Goal: Task Accomplishment & Management: Use online tool/utility

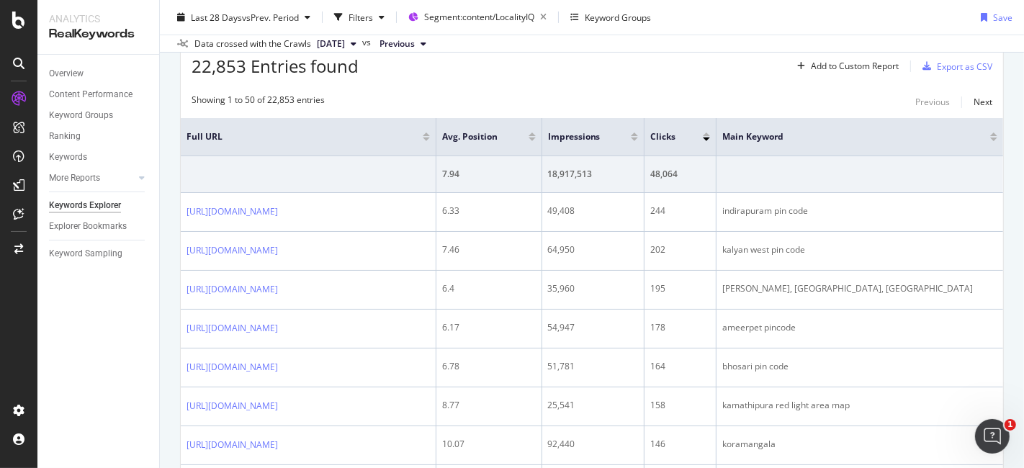
scroll to position [333, 0]
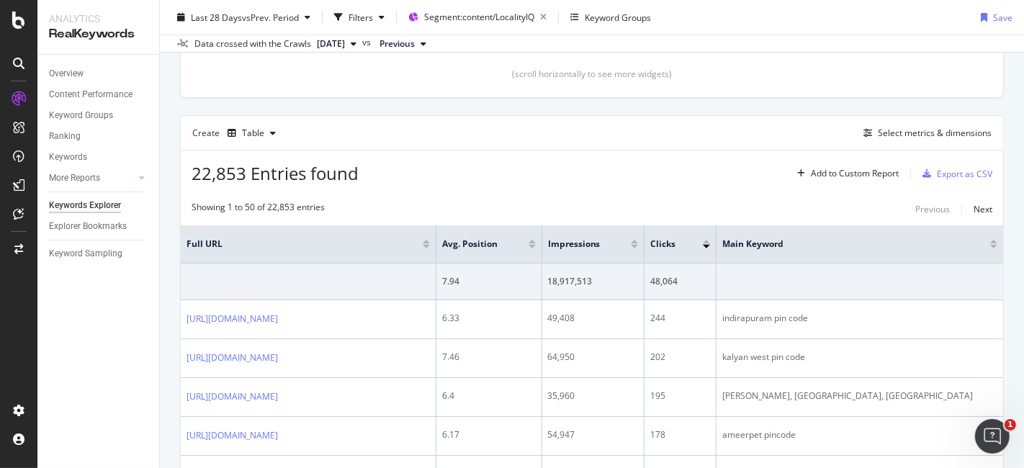
click at [908, 121] on div "Create Table Select metrics & dimensions" at bounding box center [592, 132] width 824 height 35
click at [906, 134] on div "Select metrics & dimensions" at bounding box center [935, 133] width 114 height 12
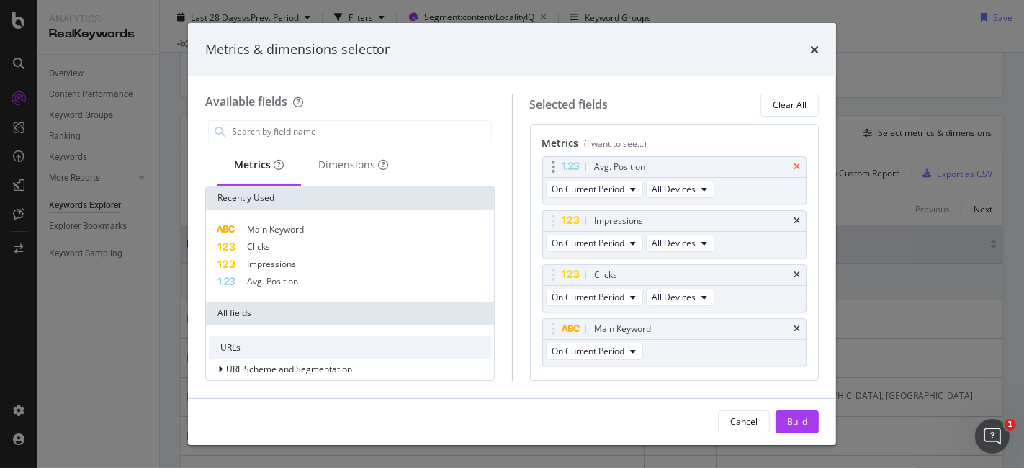
click at [794, 168] on icon "times" at bounding box center [797, 167] width 6 height 9
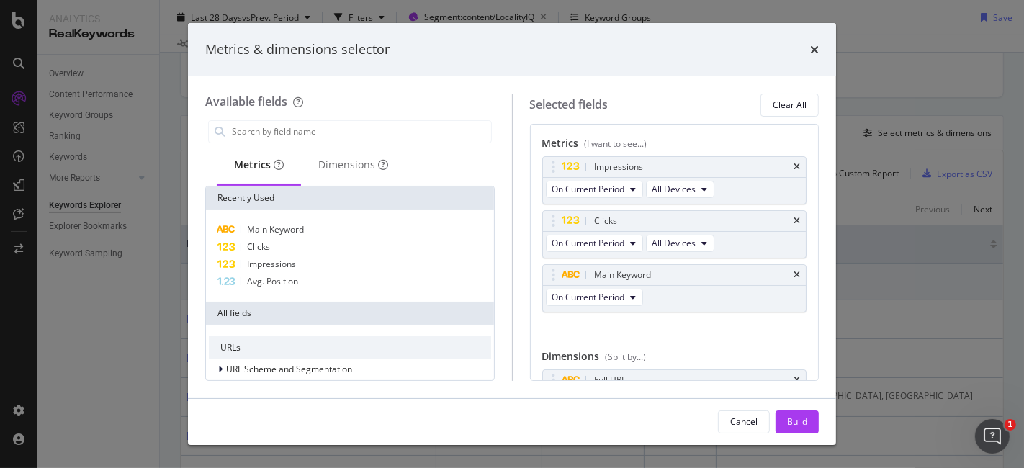
click at [794, 168] on icon "times" at bounding box center [797, 167] width 6 height 9
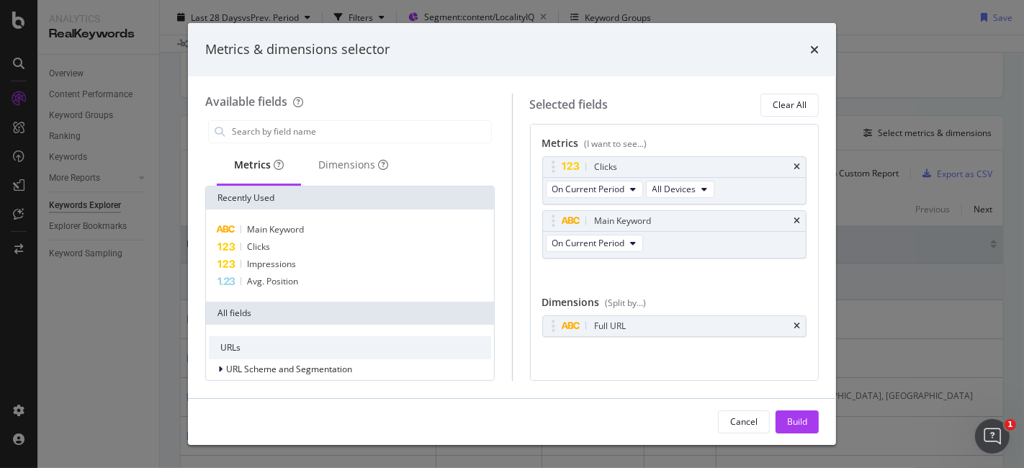
click at [794, 168] on icon "times" at bounding box center [797, 167] width 6 height 9
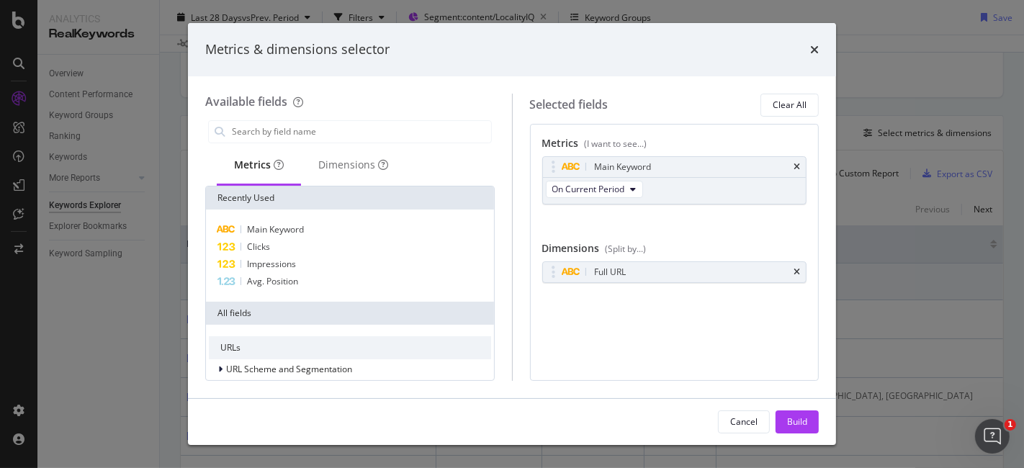
click at [787, 168] on div "Main Keyword" at bounding box center [692, 167] width 200 height 14
click at [800, 168] on icon "times" at bounding box center [797, 167] width 6 height 9
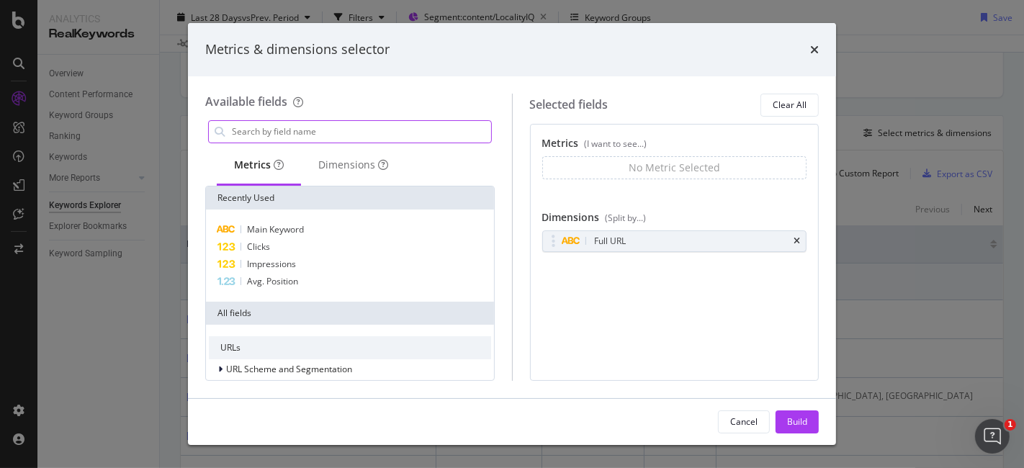
click at [344, 135] on input "modal" at bounding box center [361, 132] width 261 height 22
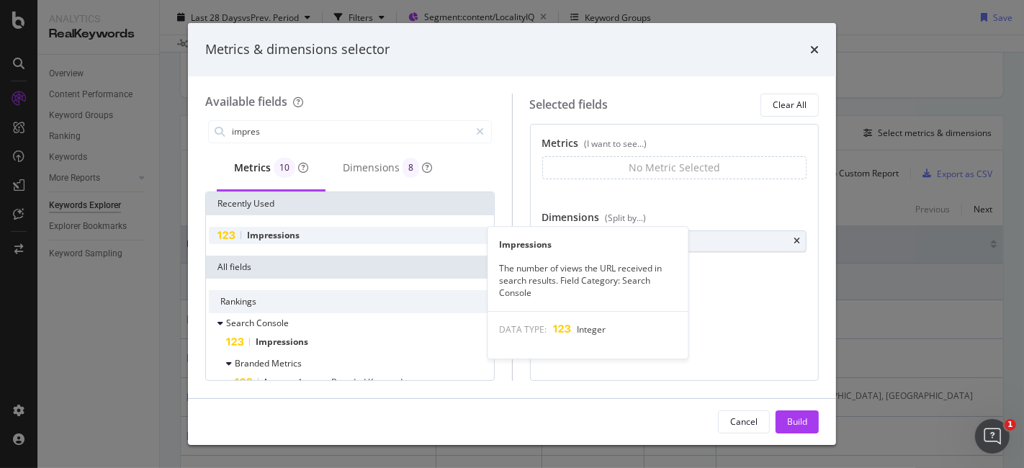
click at [313, 240] on div "Impressions" at bounding box center [350, 235] width 282 height 17
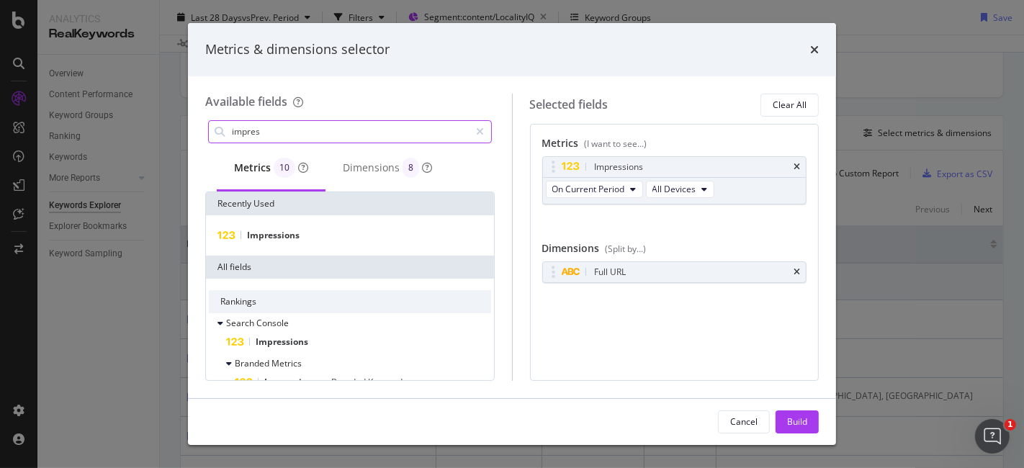
click at [346, 131] on input "impres" at bounding box center [351, 132] width 240 height 22
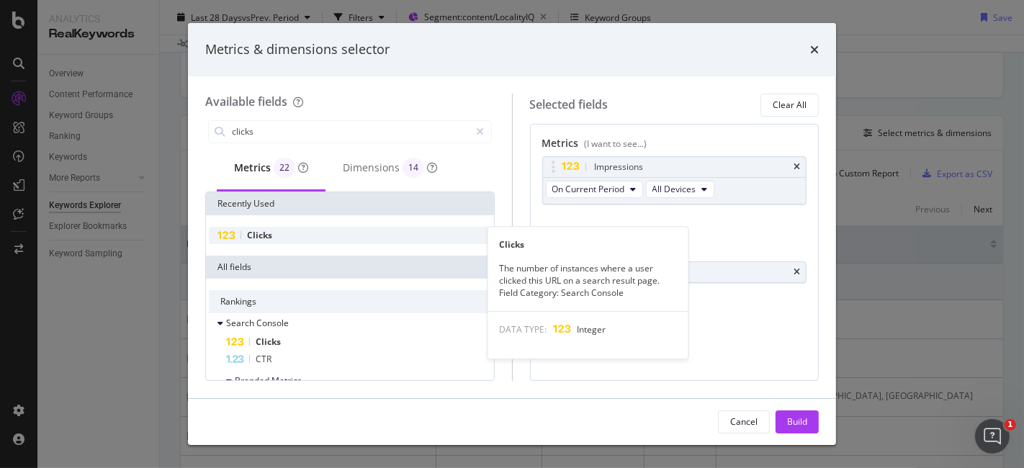
click at [315, 236] on div "Clicks" at bounding box center [350, 235] width 282 height 17
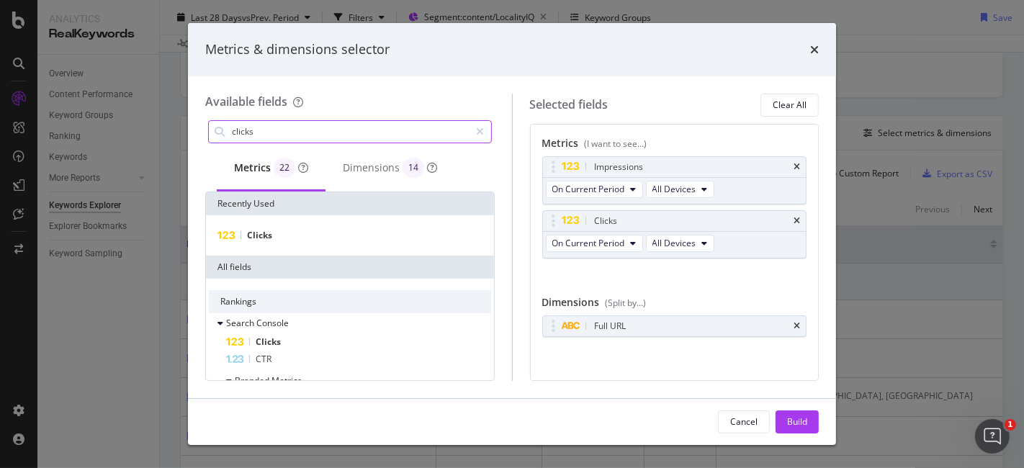
click at [335, 135] on input "clicks" at bounding box center [351, 132] width 240 height 22
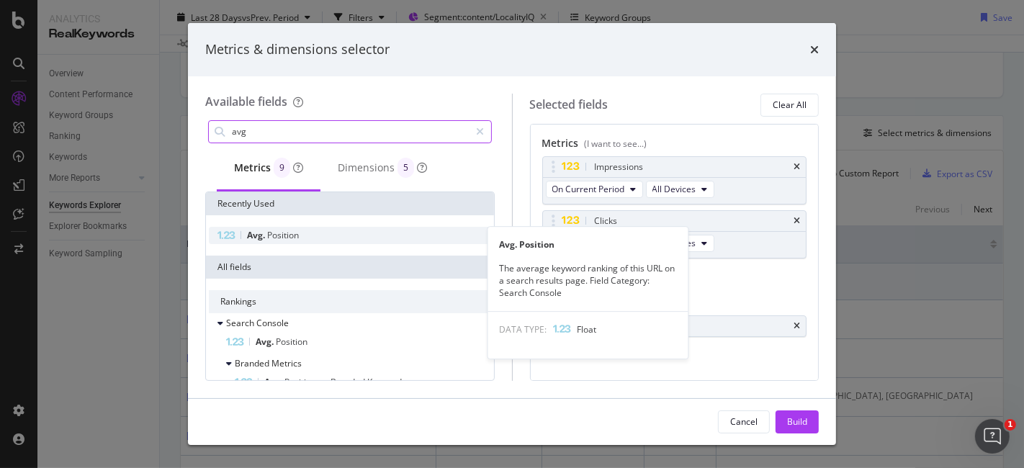
type input "avg"
click at [324, 229] on div "Avg. Position" at bounding box center [350, 235] width 282 height 17
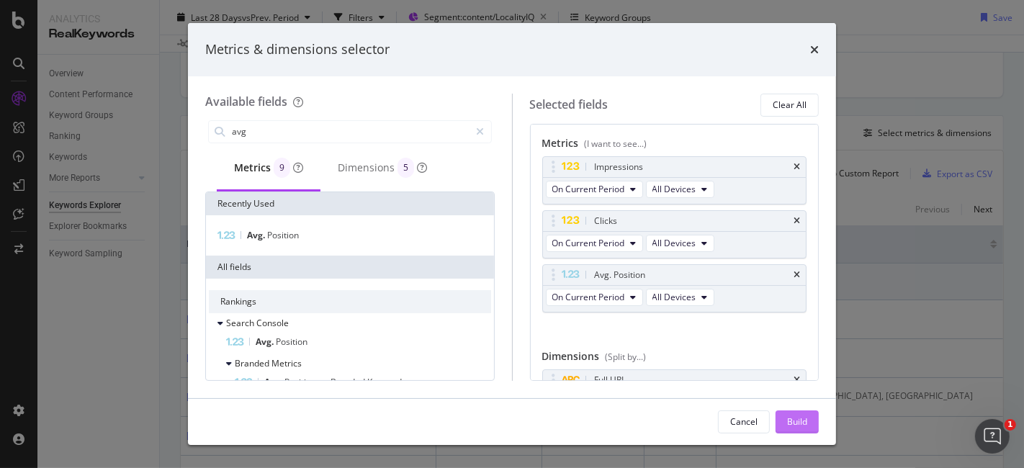
click at [803, 414] on div "Build" at bounding box center [797, 422] width 20 height 22
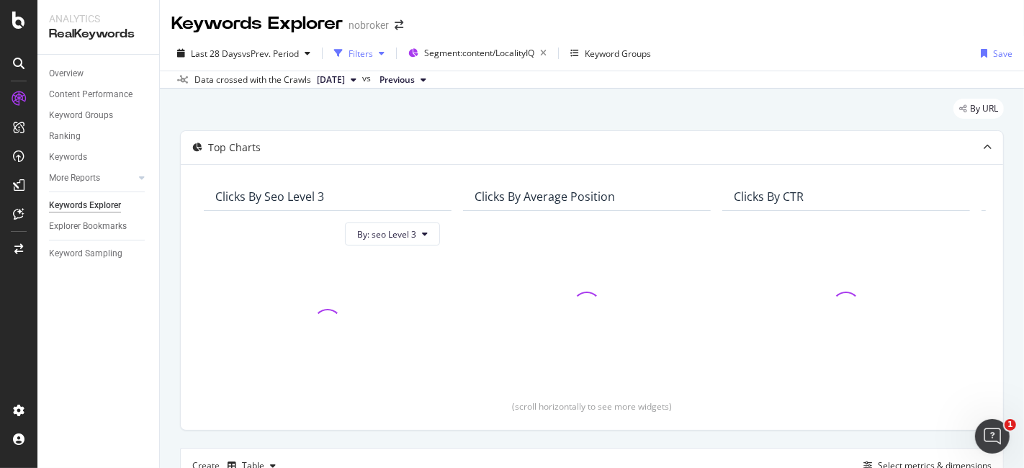
click at [362, 59] on div "Filters" at bounding box center [361, 54] width 24 height 12
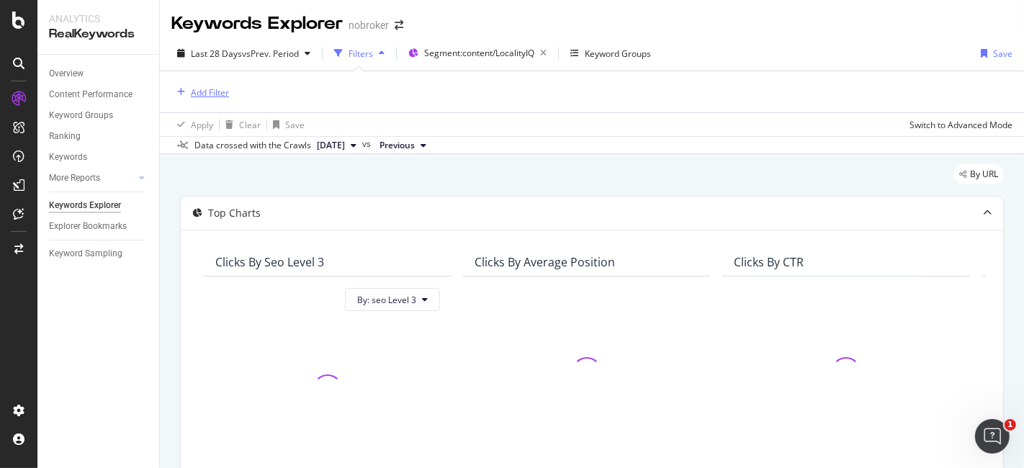
click at [212, 90] on div "Add Filter" at bounding box center [210, 92] width 38 height 12
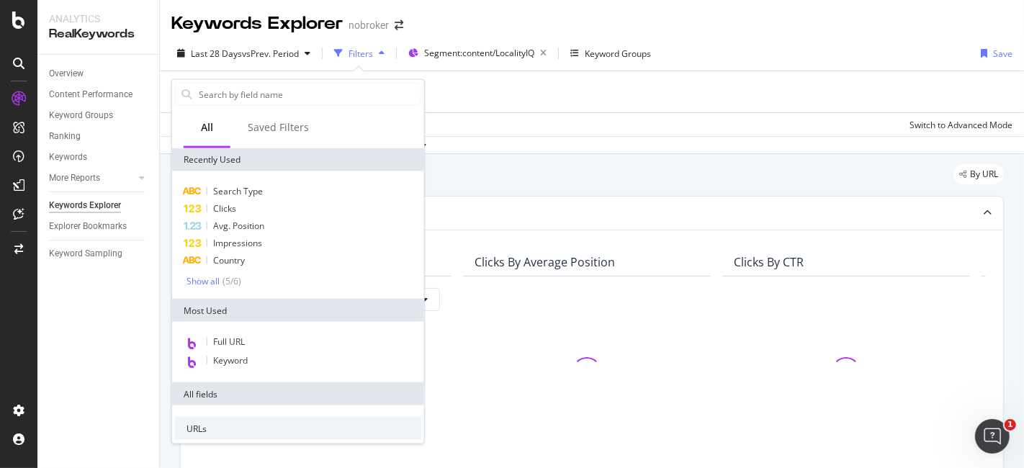
type input "l"
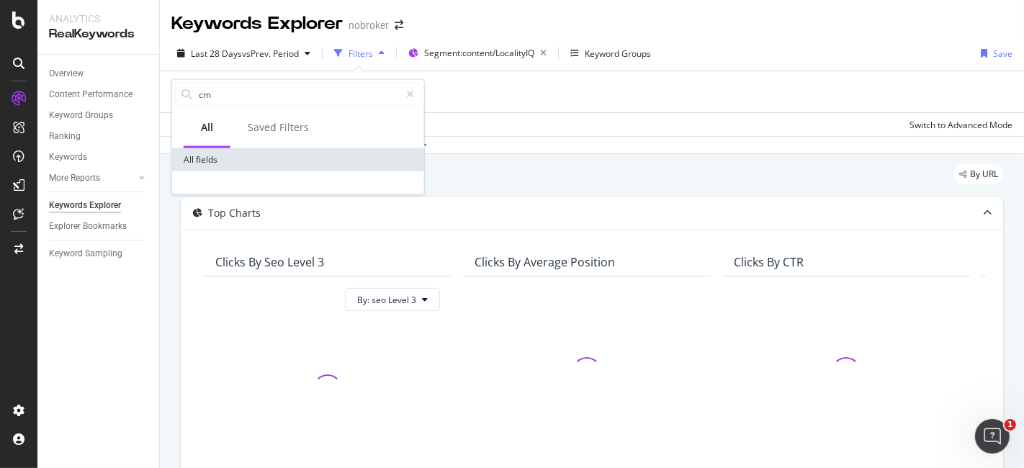
type input "c"
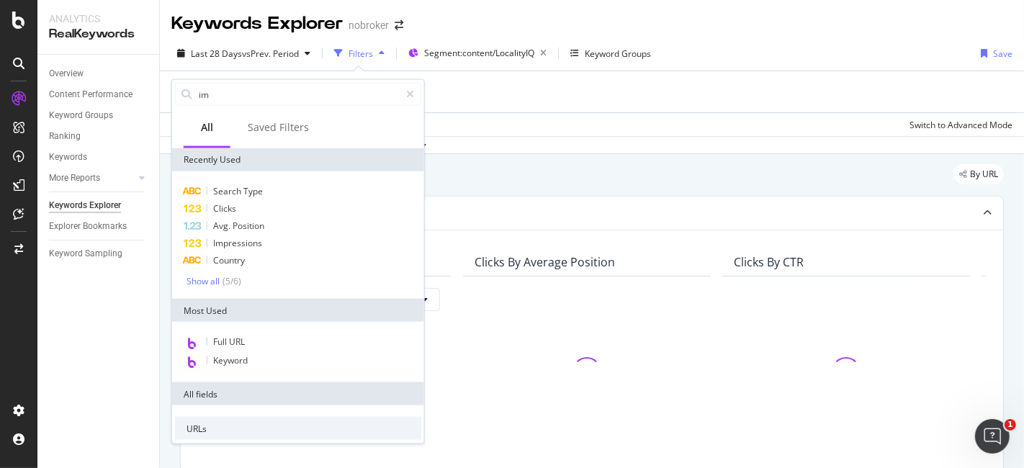
type input "imp"
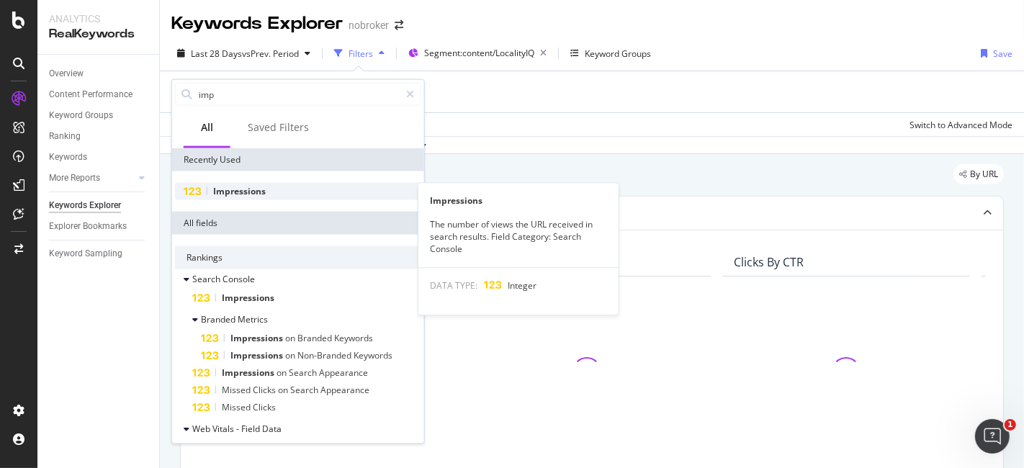
click at [208, 185] on div "Impressions" at bounding box center [298, 191] width 246 height 17
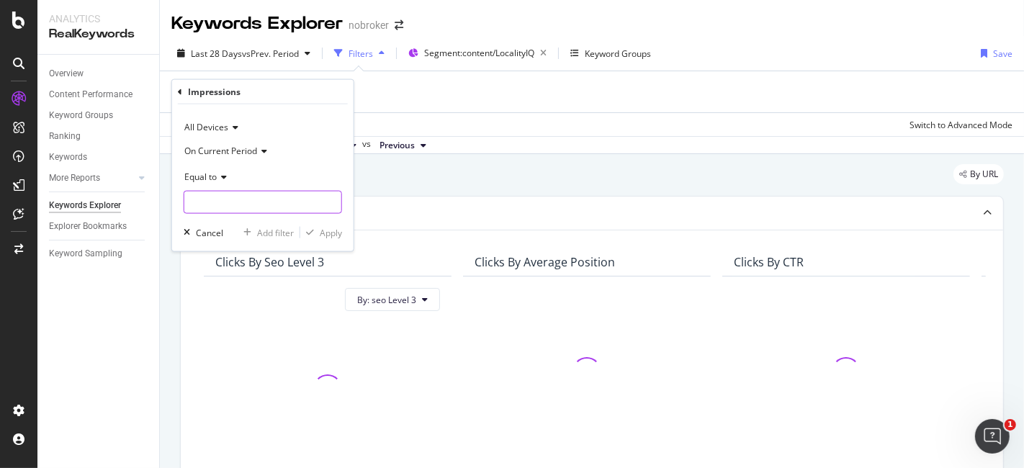
click at [212, 205] on input "number" at bounding box center [263, 202] width 159 height 23
type input "0"
click at [323, 230] on div "Apply" at bounding box center [331, 232] width 22 height 12
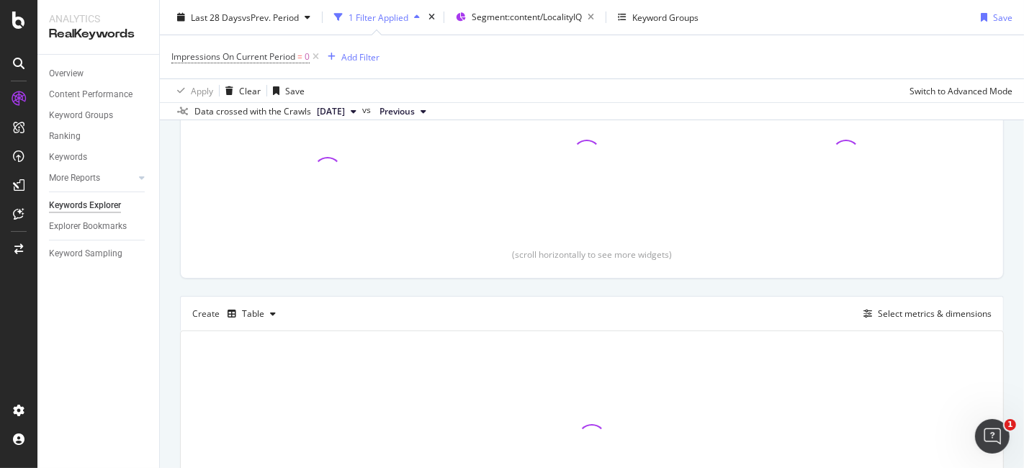
scroll to position [347, 0]
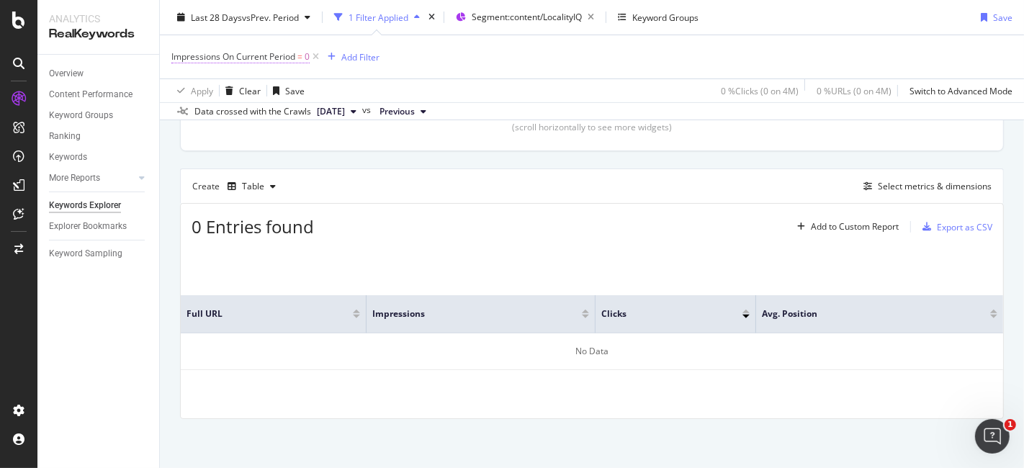
click at [257, 60] on span "Impressions On Current Period" at bounding box center [233, 56] width 124 height 12
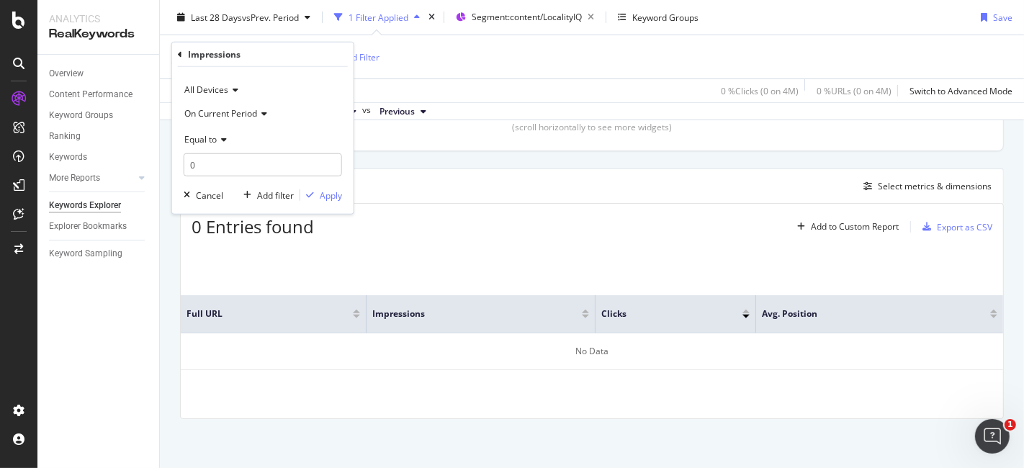
click at [236, 63] on div "Impressions" at bounding box center [263, 55] width 170 height 24
click at [208, 50] on div "Impressions" at bounding box center [214, 54] width 53 height 12
click at [179, 56] on icon at bounding box center [180, 54] width 4 height 9
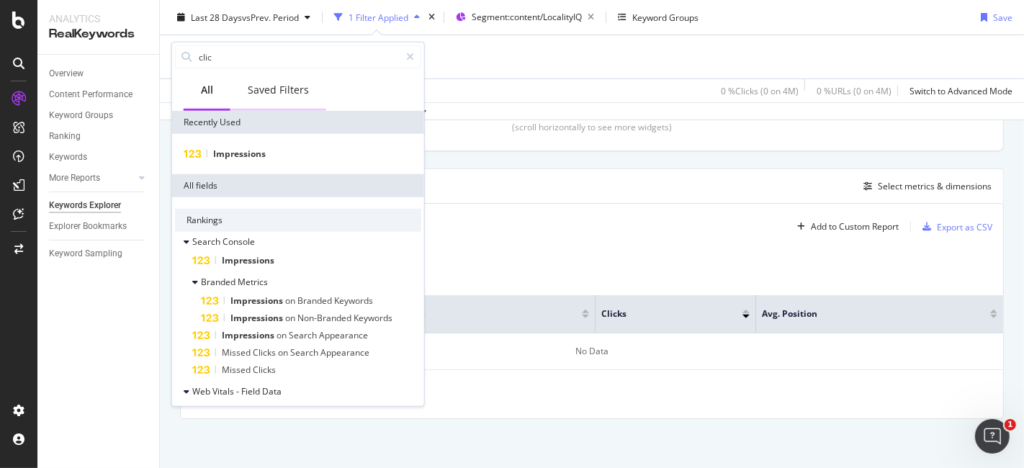
type input "click"
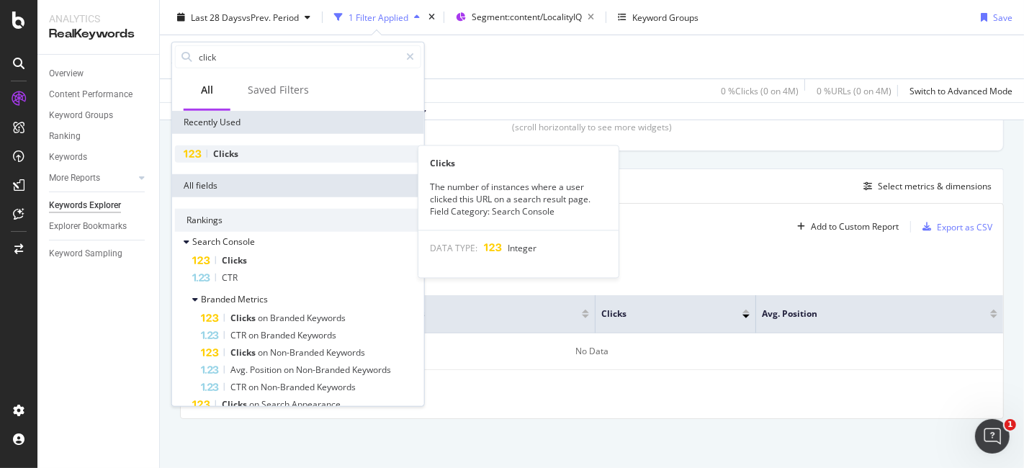
click at [241, 151] on div "Clicks" at bounding box center [298, 154] width 246 height 17
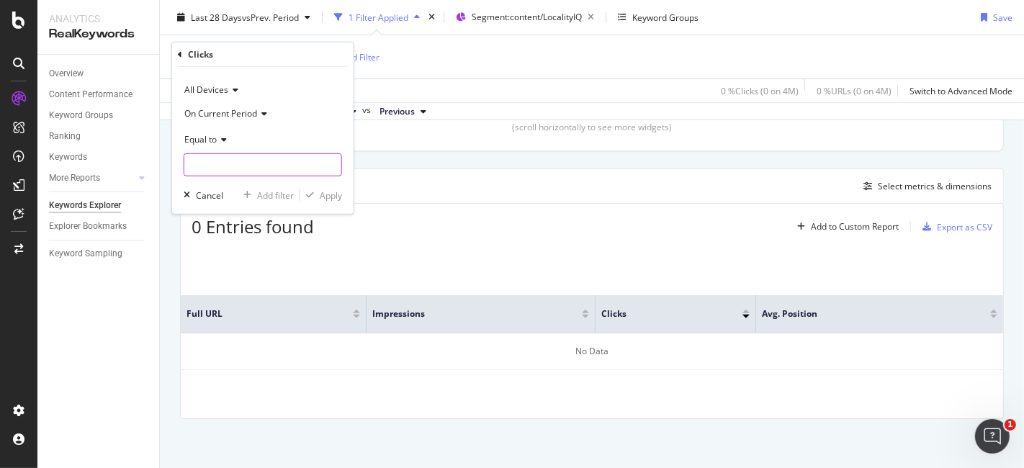
click at [238, 169] on input "number" at bounding box center [263, 164] width 159 height 23
type input "0"
click at [322, 193] on div "Apply" at bounding box center [331, 195] width 22 height 12
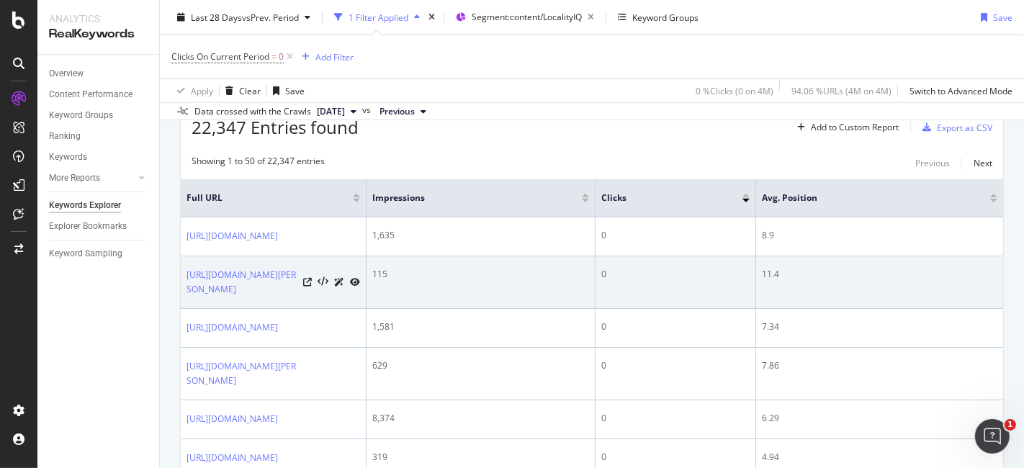
scroll to position [387, 0]
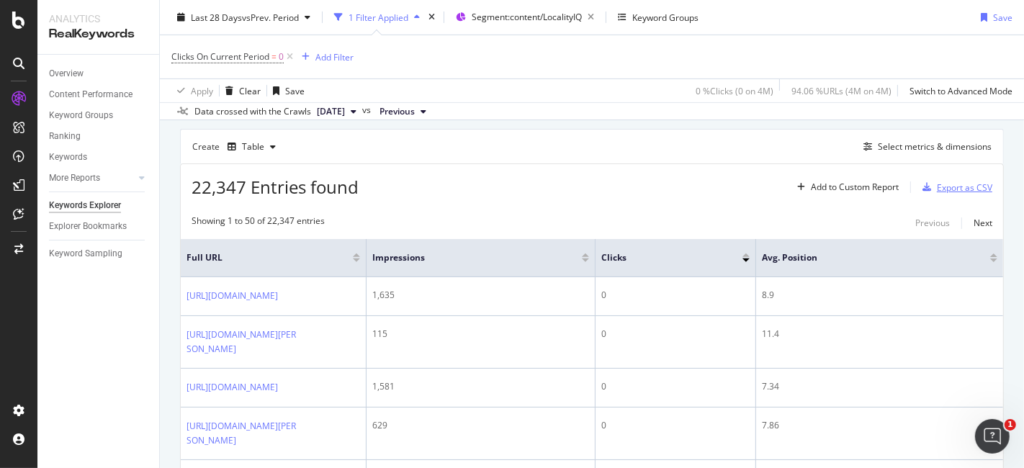
click at [940, 183] on div "Export as CSV" at bounding box center [964, 188] width 55 height 12
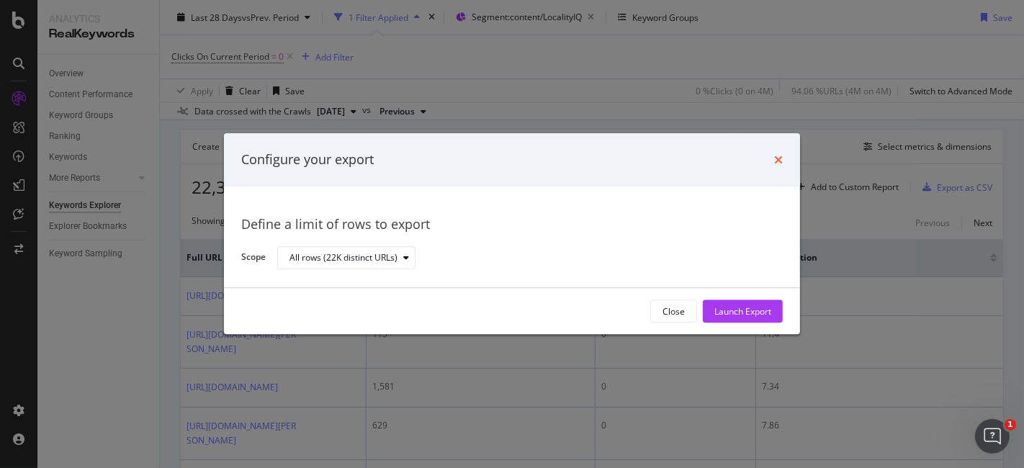
click at [782, 161] on icon "times" at bounding box center [778, 160] width 9 height 12
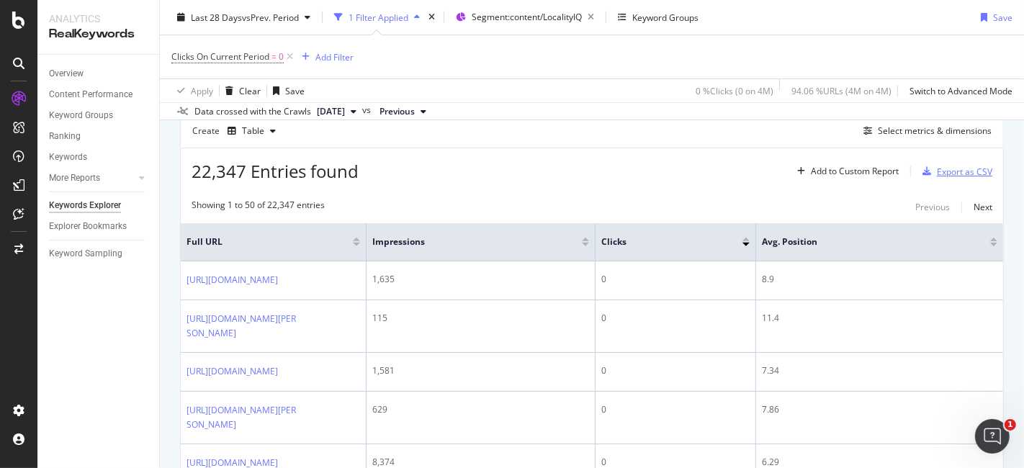
scroll to position [400, 0]
click at [937, 174] on div "Export as CSV" at bounding box center [964, 175] width 55 height 12
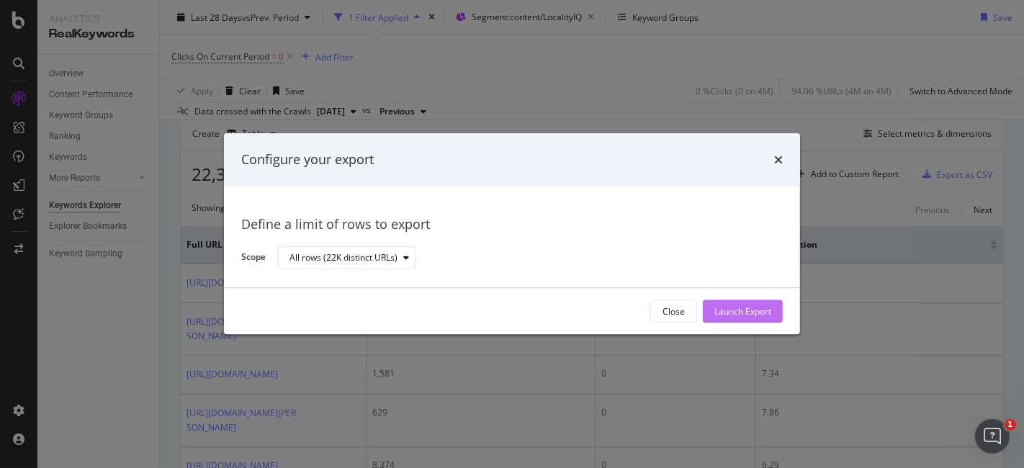
click at [724, 308] on div "Launch Export" at bounding box center [743, 311] width 57 height 12
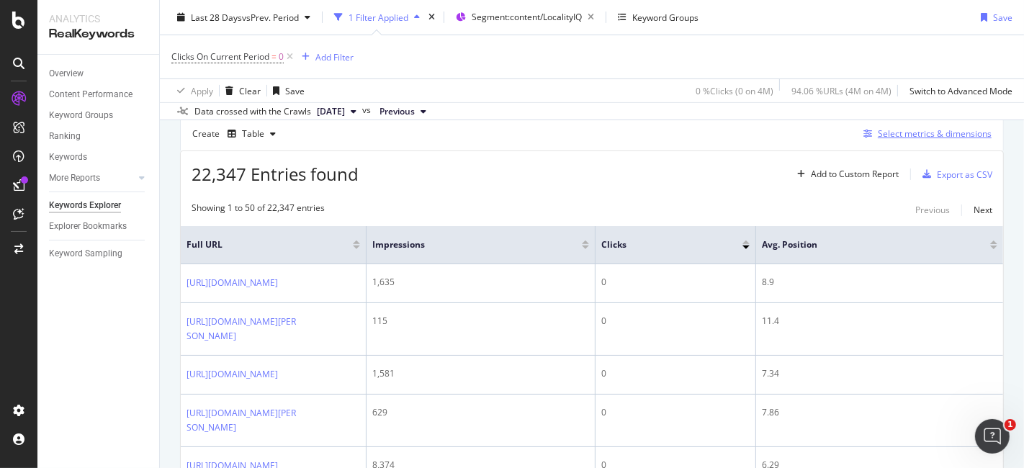
click at [906, 133] on div "Select metrics & dimensions" at bounding box center [935, 134] width 114 height 12
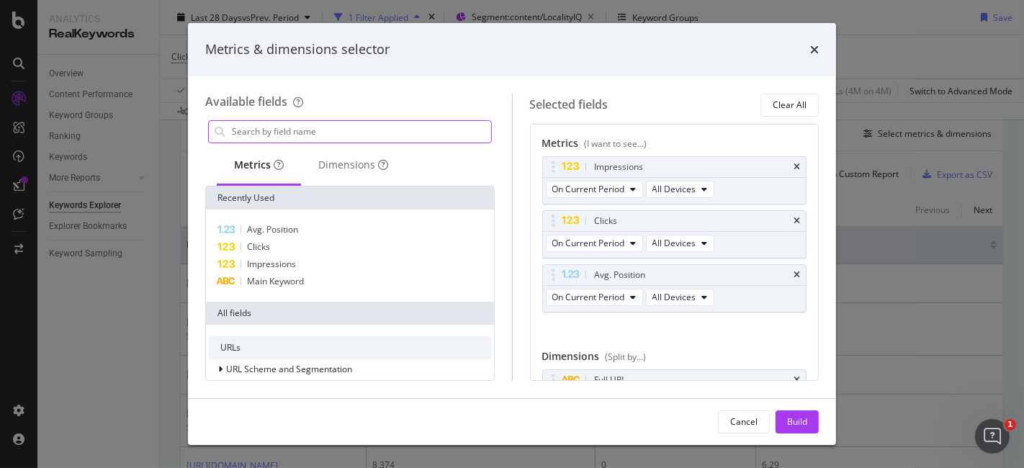
click at [397, 125] on input "modal" at bounding box center [361, 132] width 261 height 22
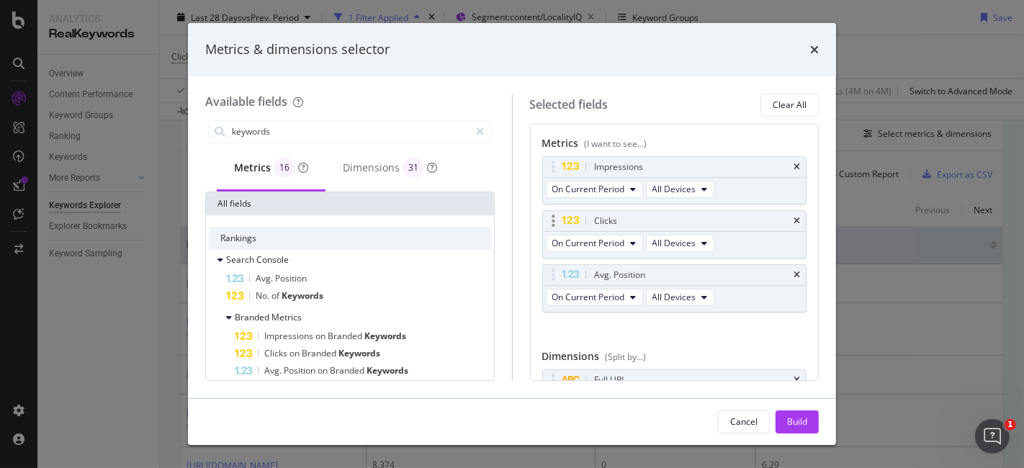
scroll to position [55, 0]
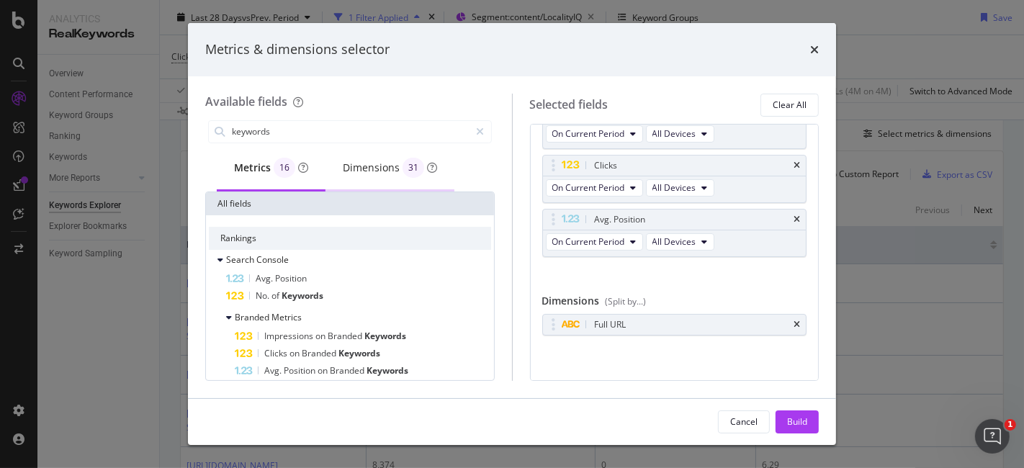
type input "keywords"
click at [389, 164] on div "Dimensions 31" at bounding box center [390, 168] width 94 height 20
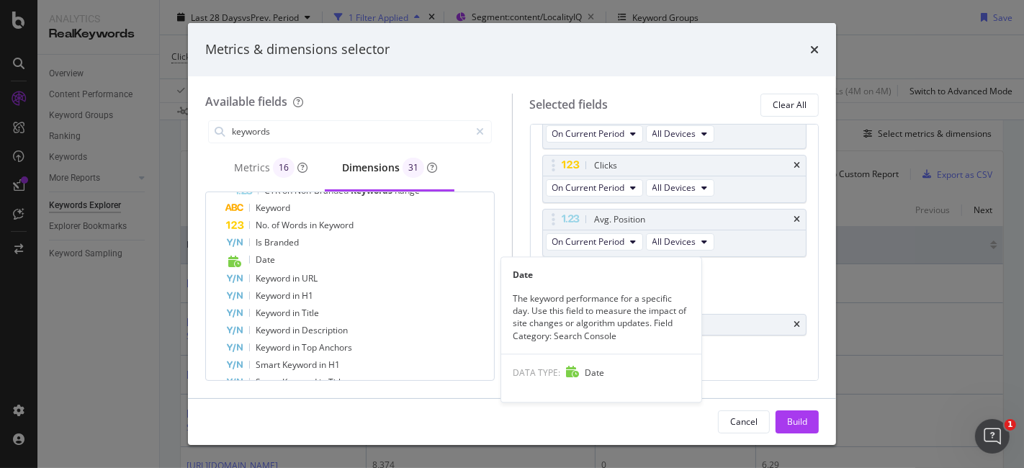
scroll to position [240, 0]
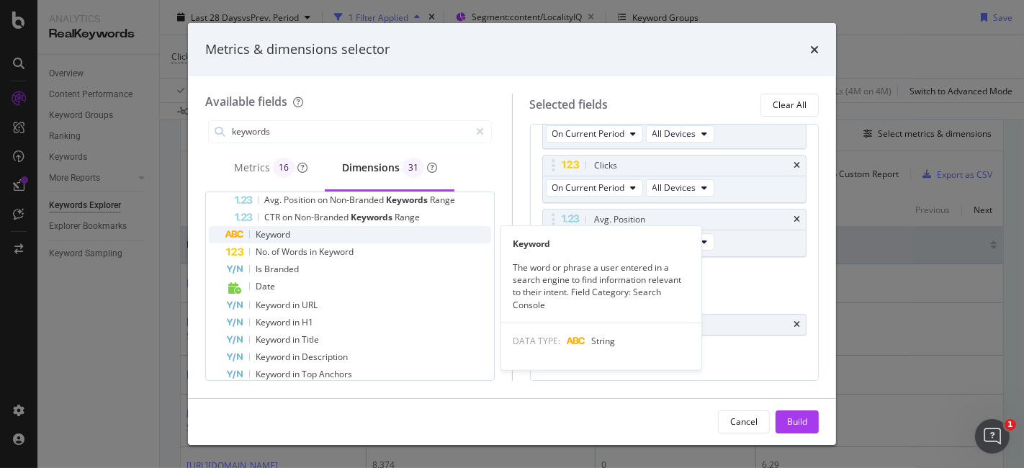
click at [317, 230] on div "Keyword" at bounding box center [358, 234] width 265 height 17
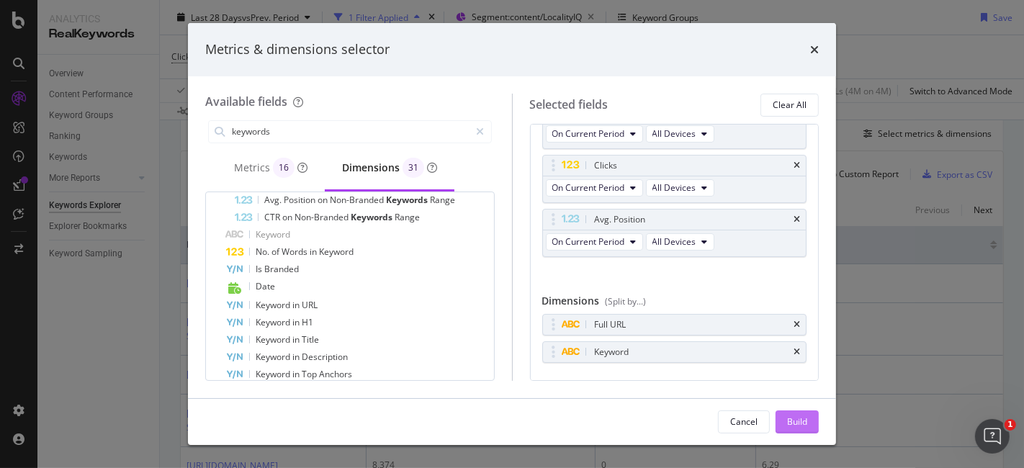
click at [805, 423] on div "Build" at bounding box center [797, 422] width 20 height 12
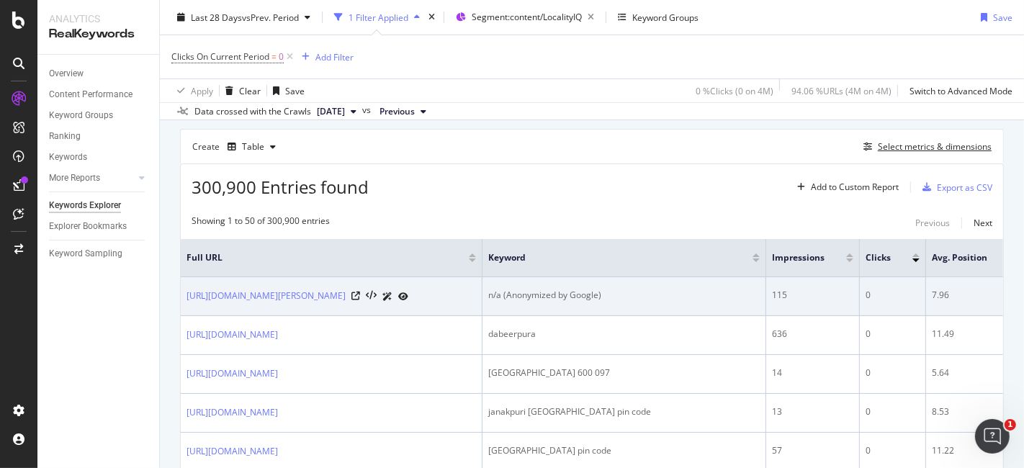
scroll to position [427, 0]
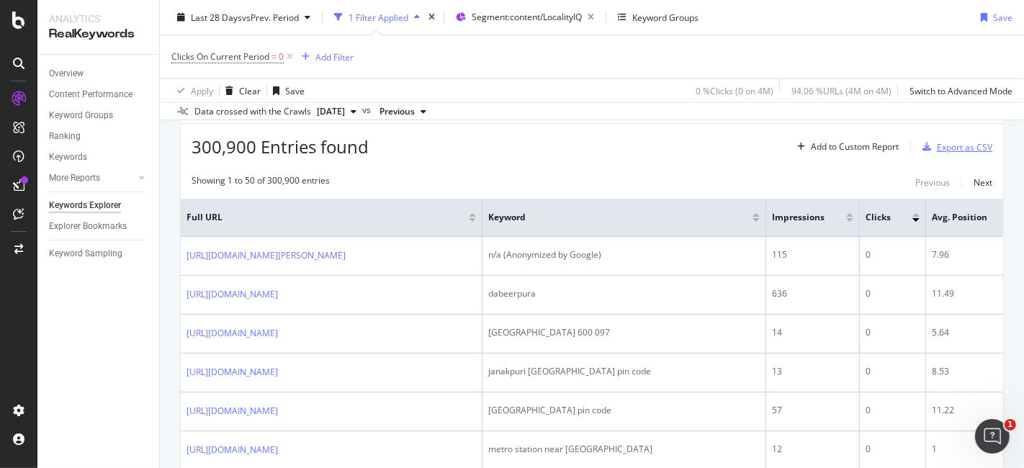
click at [951, 153] on div "Export as CSV" at bounding box center [955, 147] width 76 height 22
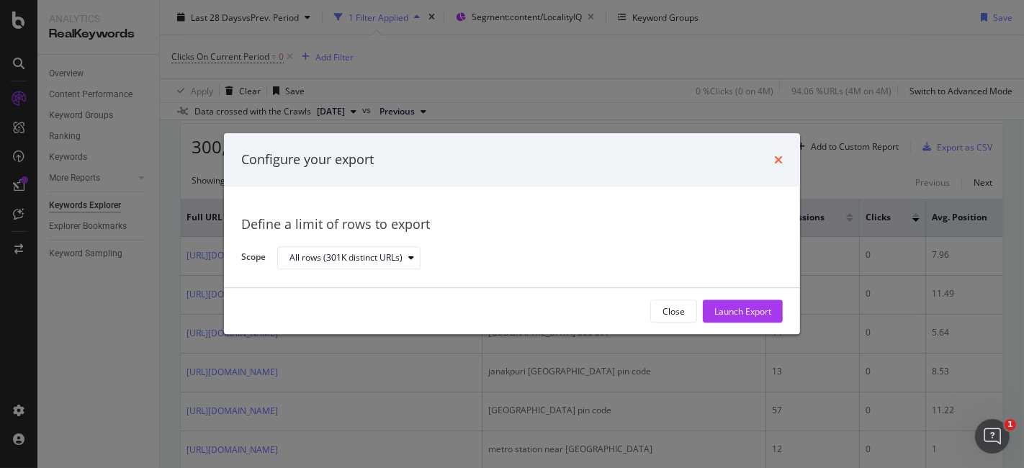
click at [782, 161] on icon "times" at bounding box center [778, 160] width 9 height 12
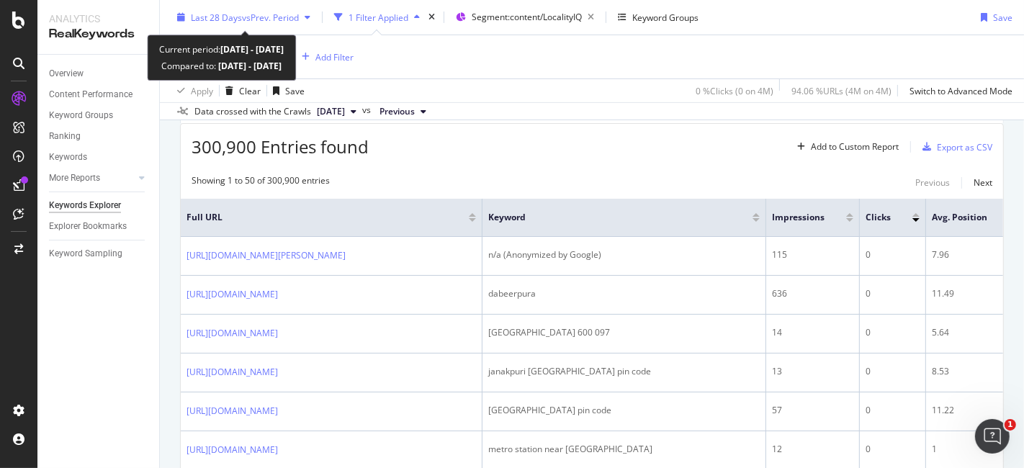
click at [284, 19] on span "vs Prev. Period" at bounding box center [270, 17] width 57 height 12
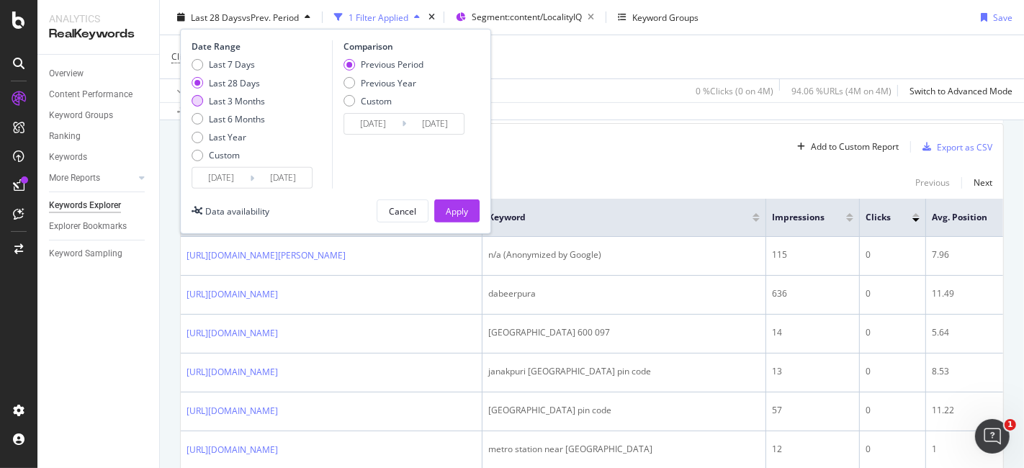
click at [195, 102] on div "Last 3 Months" at bounding box center [198, 101] width 12 height 12
type input "[DATE]"
click at [457, 212] on div "Apply" at bounding box center [457, 211] width 22 height 12
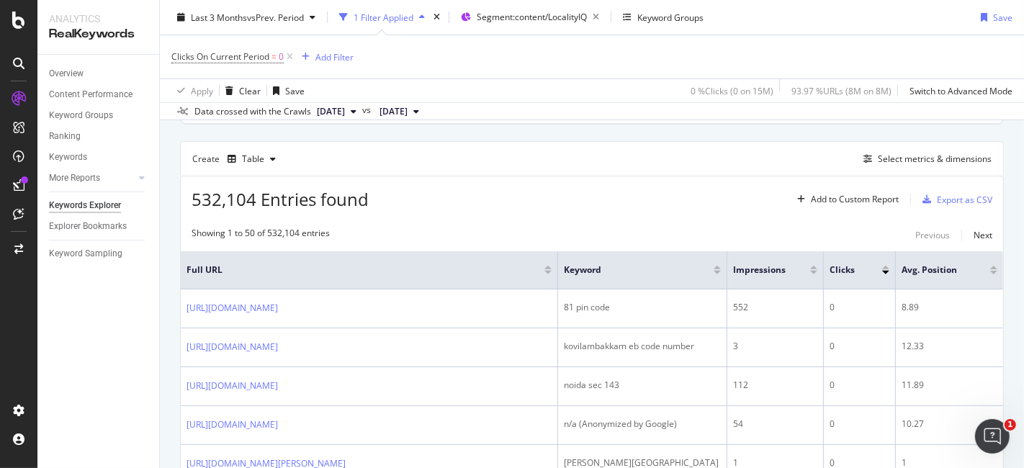
scroll to position [373, 0]
click at [947, 200] on div "Export as CSV" at bounding box center [964, 201] width 55 height 12
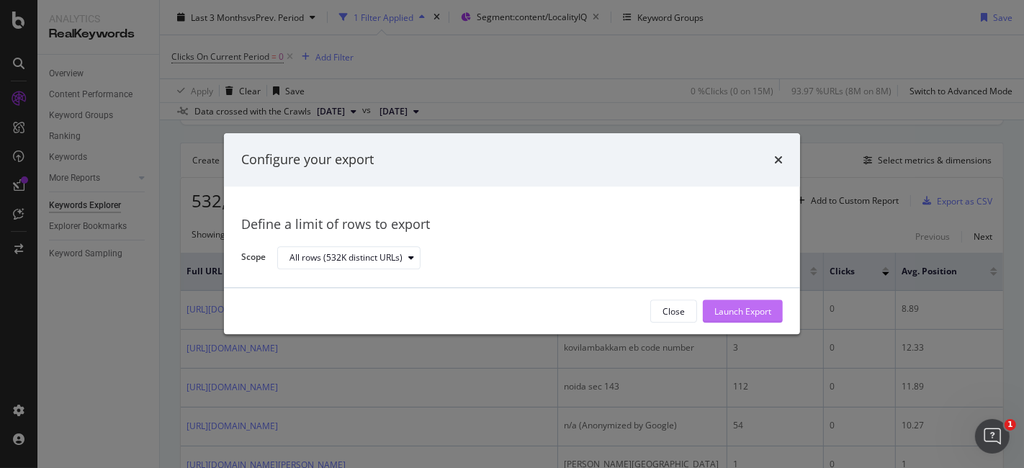
click at [744, 311] on div "Launch Export" at bounding box center [743, 311] width 57 height 12
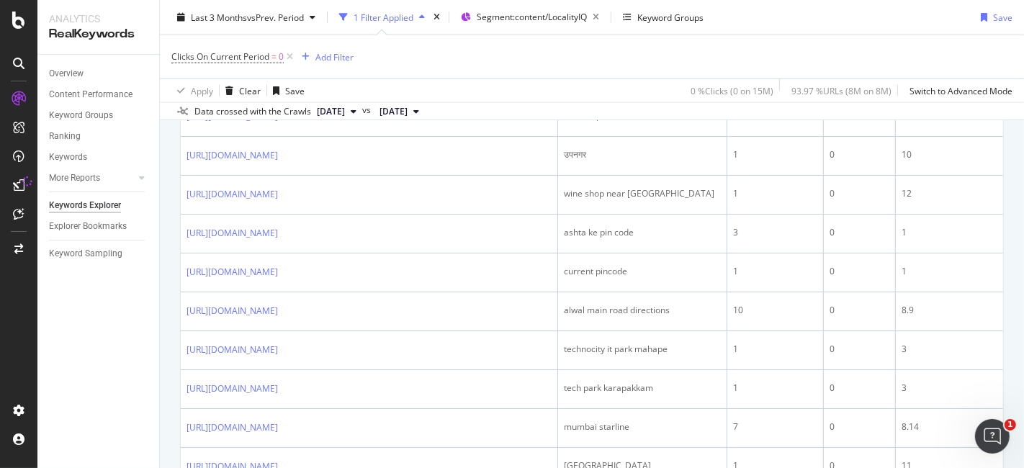
scroll to position [0, 0]
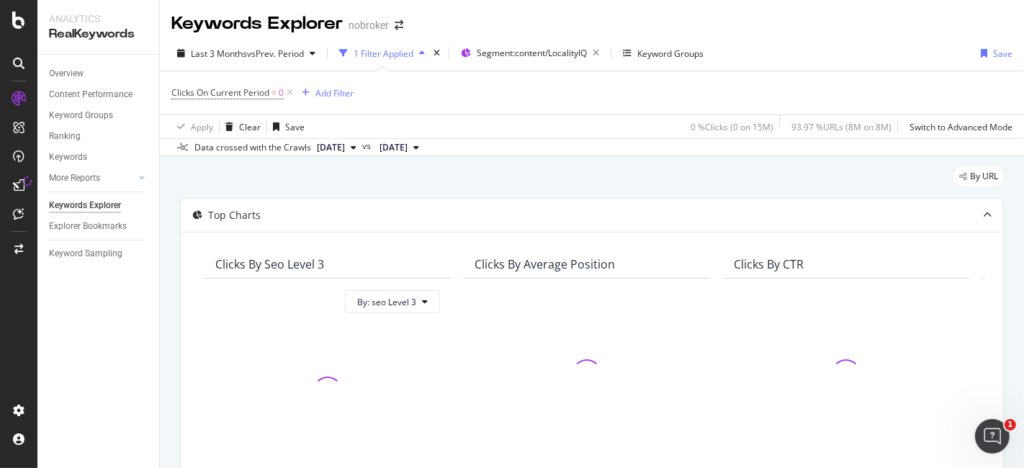
click at [904, 61] on div "Last 3 Months vs Prev. Period 1 Filter Applied Segment: content/LocalityIQ Keyw…" at bounding box center [592, 56] width 865 height 29
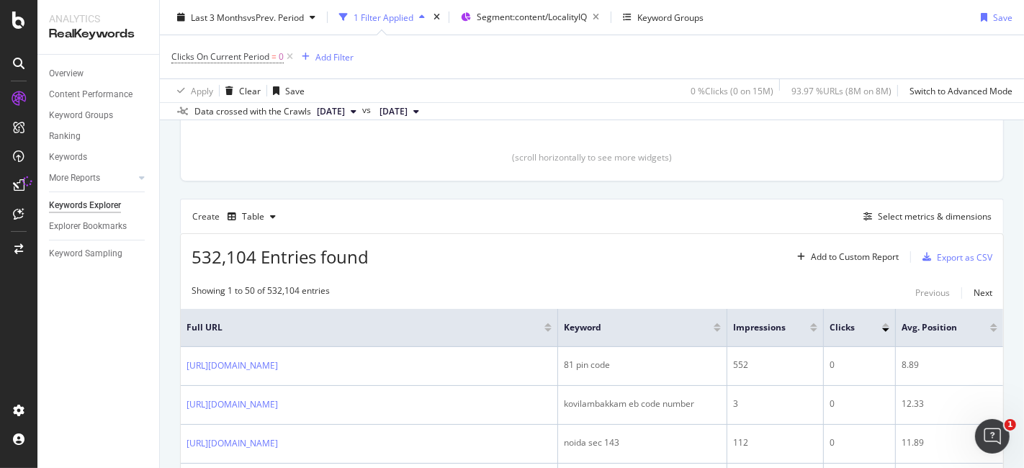
scroll to position [333, 0]
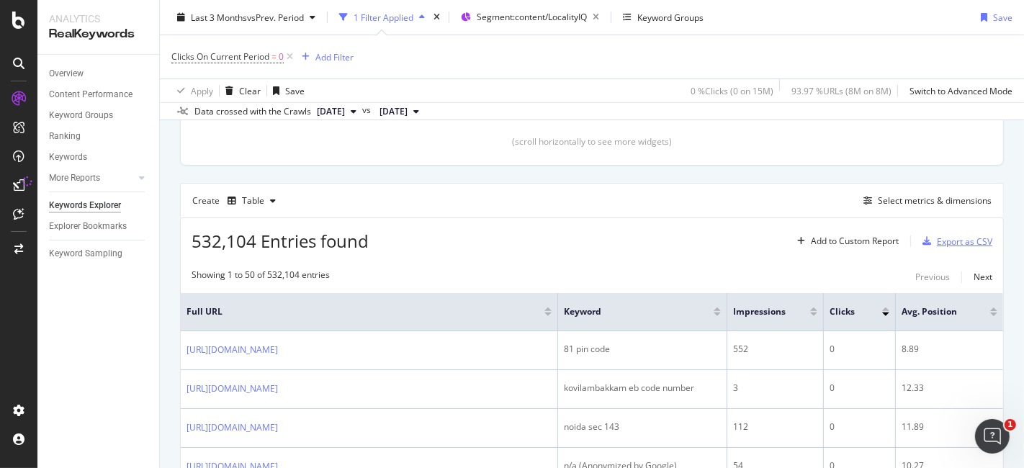
click at [937, 239] on div "Export as CSV" at bounding box center [964, 242] width 55 height 12
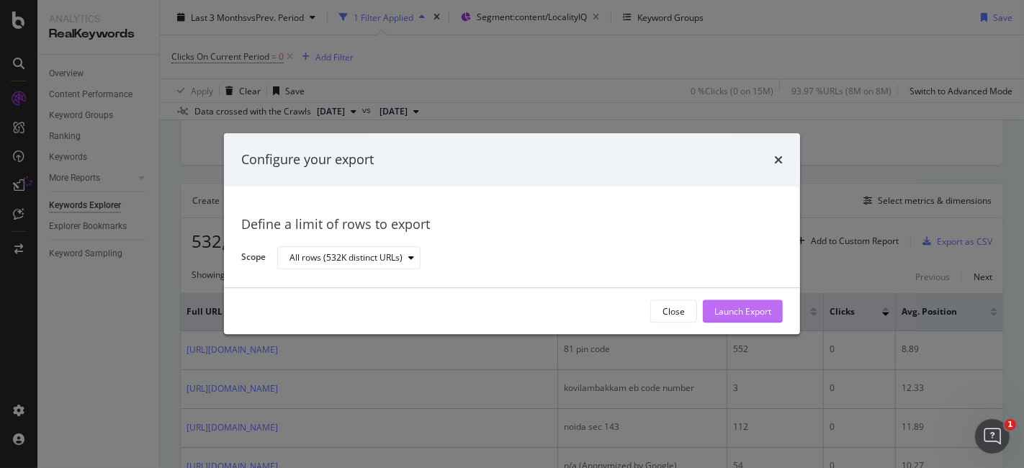
click at [755, 313] on div "Launch Export" at bounding box center [743, 311] width 57 height 12
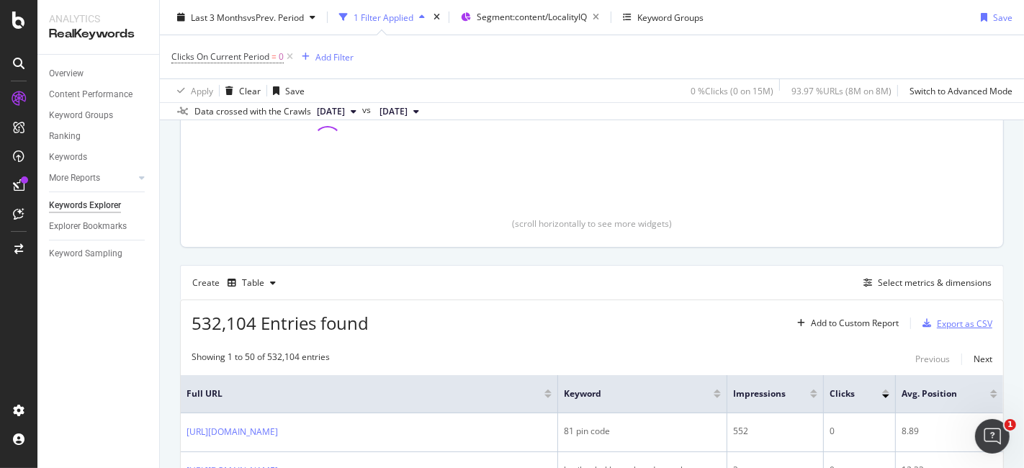
scroll to position [280, 0]
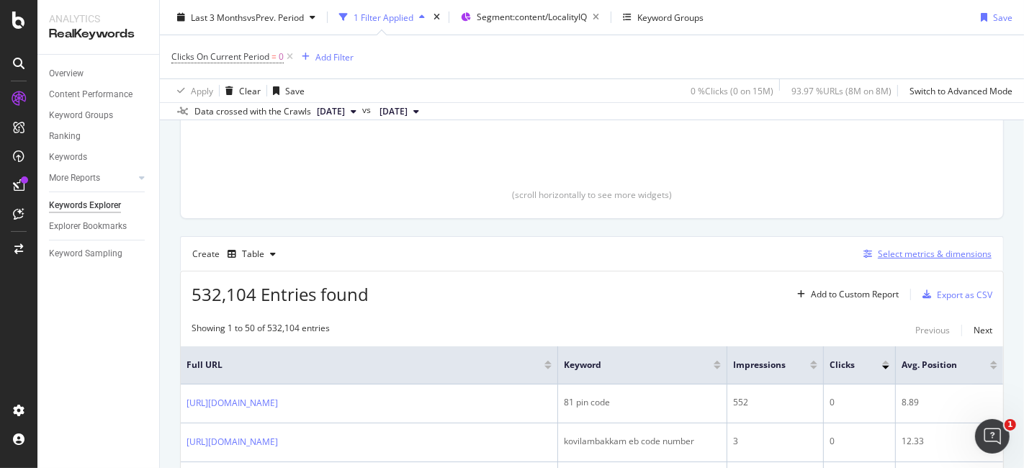
click at [878, 248] on div "Select metrics & dimensions" at bounding box center [935, 254] width 114 height 12
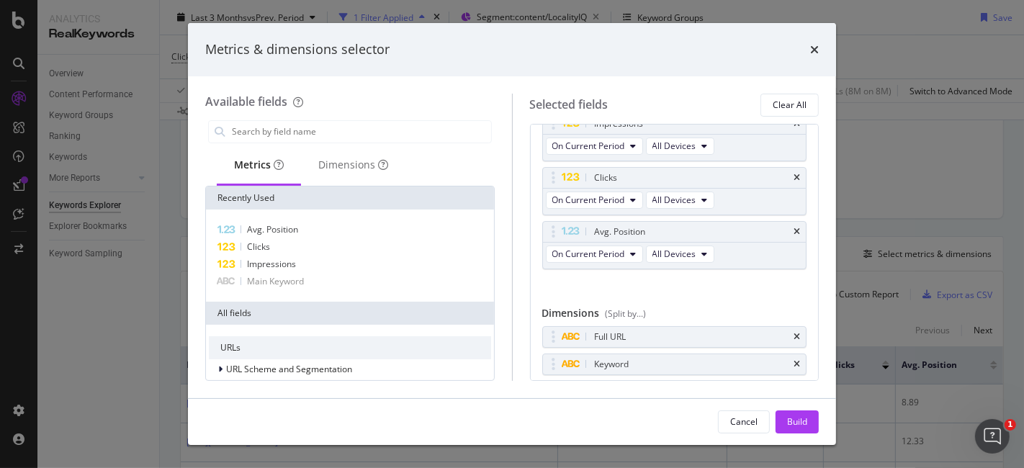
scroll to position [82, 0]
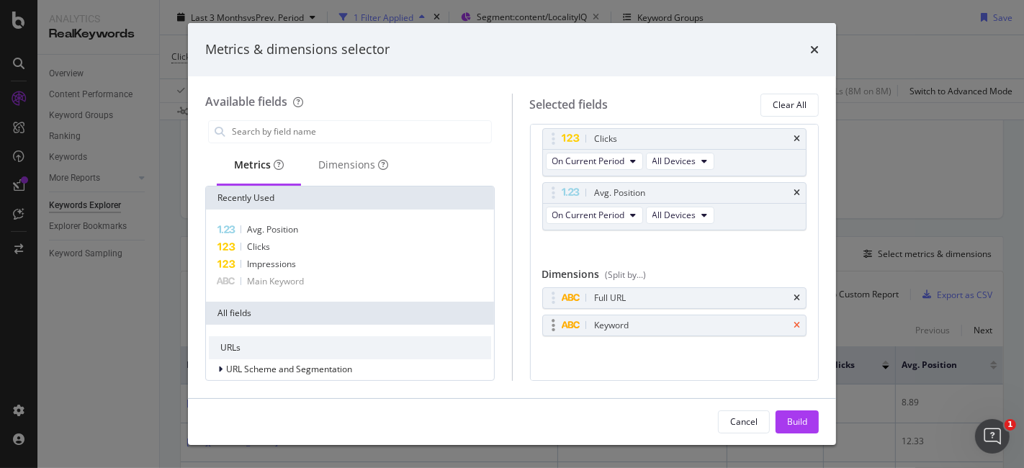
click at [794, 322] on icon "times" at bounding box center [797, 325] width 6 height 9
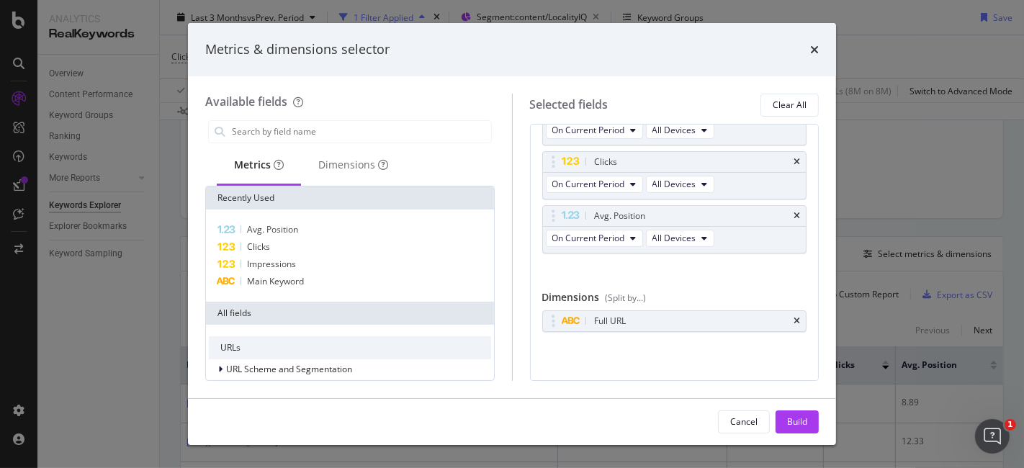
scroll to position [55, 0]
click at [796, 419] on div "Build" at bounding box center [797, 422] width 20 height 12
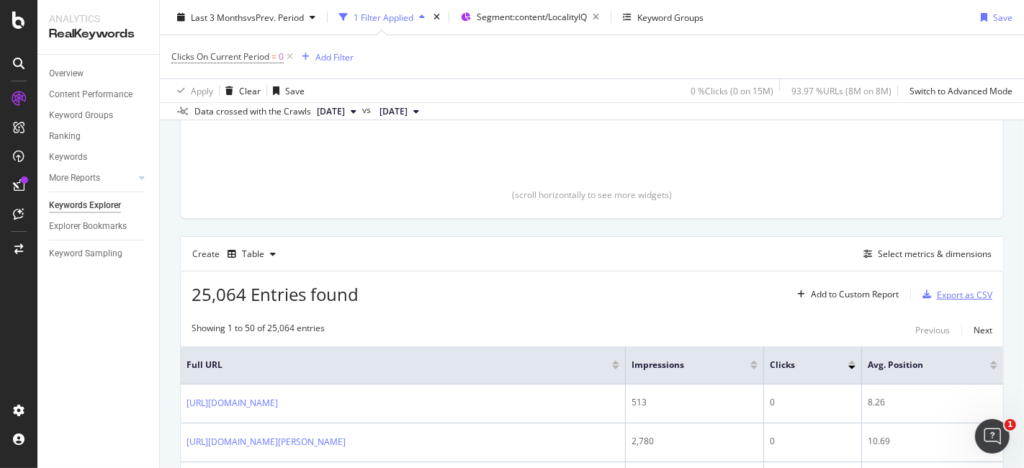
click at [937, 296] on div "Export as CSV" at bounding box center [964, 295] width 55 height 12
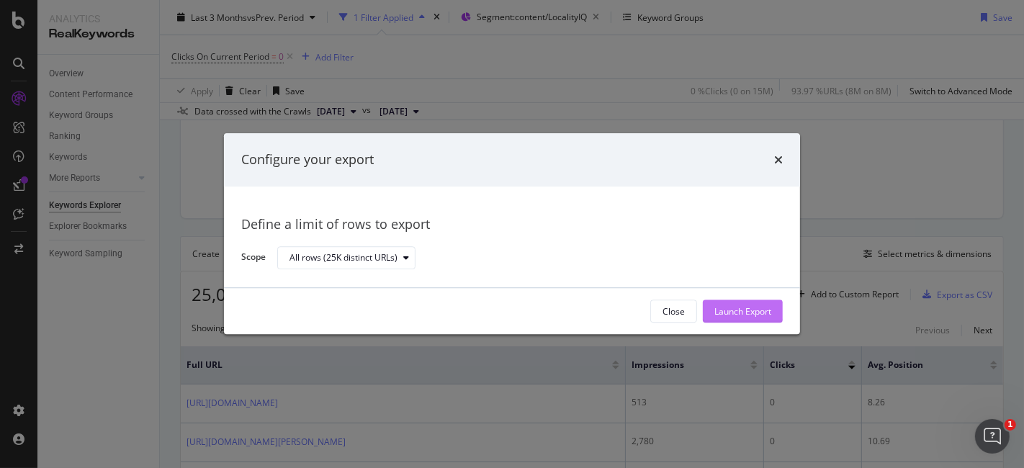
click at [743, 311] on div "Launch Export" at bounding box center [743, 311] width 57 height 12
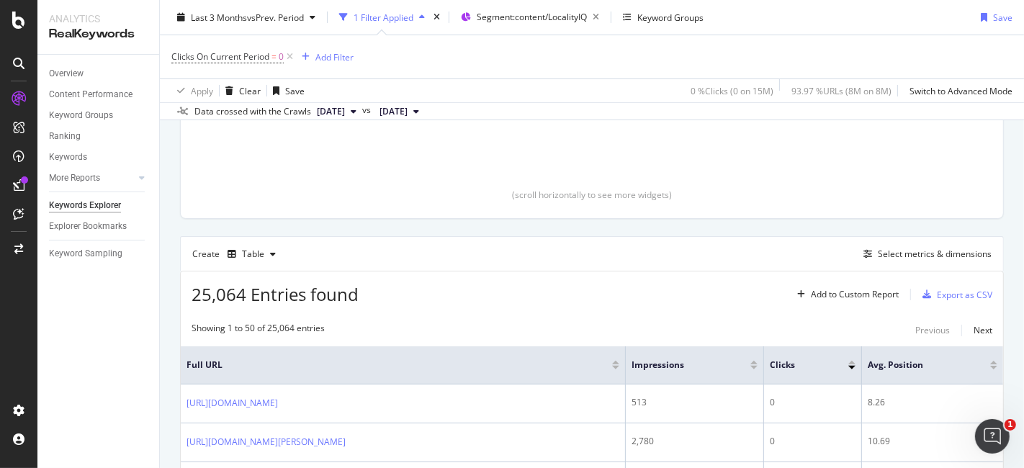
click at [576, 80] on div "Apply Clear Save 0 % Clicks ( 0 on 15M ) 93.97 % URLs ( 8M on 8M ) Switch to Ad…" at bounding box center [592, 91] width 865 height 24
click at [919, 252] on div "Select metrics & dimensions" at bounding box center [935, 254] width 114 height 12
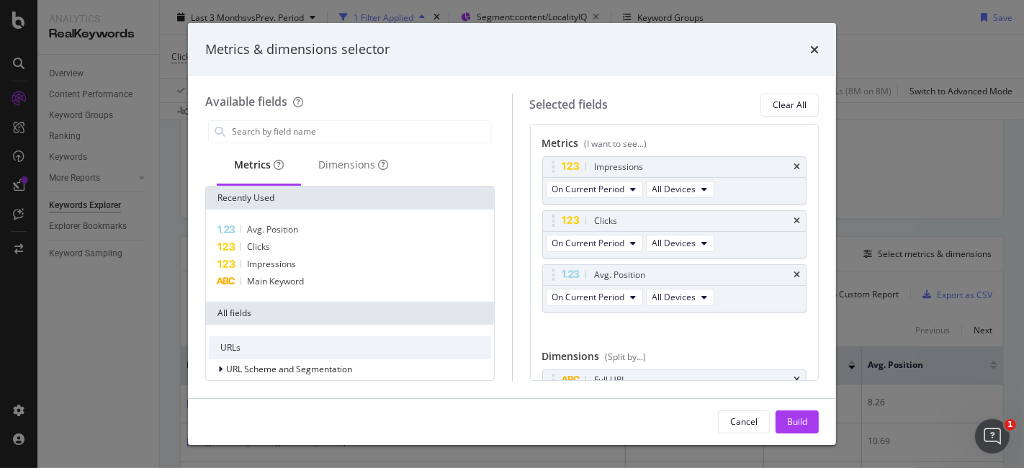
click at [887, 219] on div "Metrics & dimensions selector Available fields Metrics Dimensions Recently Used…" at bounding box center [512, 234] width 1024 height 468
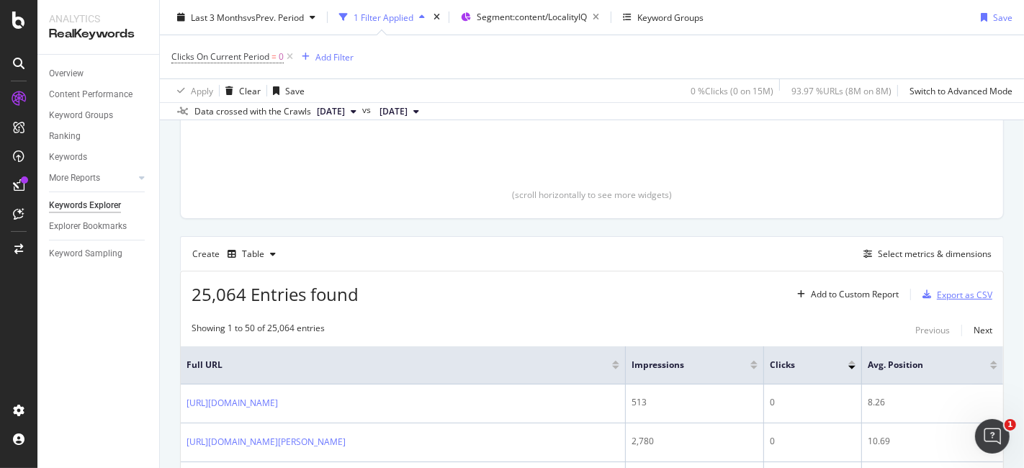
click at [937, 295] on div "Export as CSV" at bounding box center [964, 295] width 55 height 12
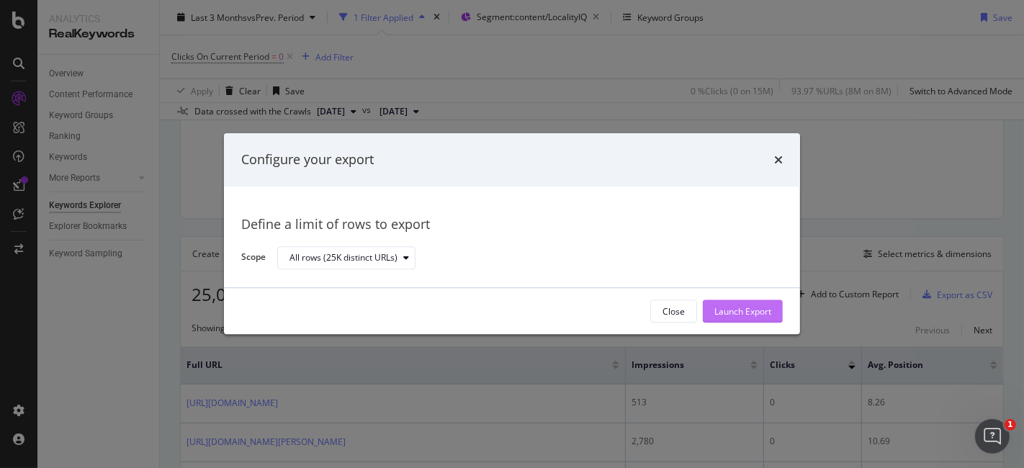
click at [736, 313] on div "Launch Export" at bounding box center [743, 311] width 57 height 12
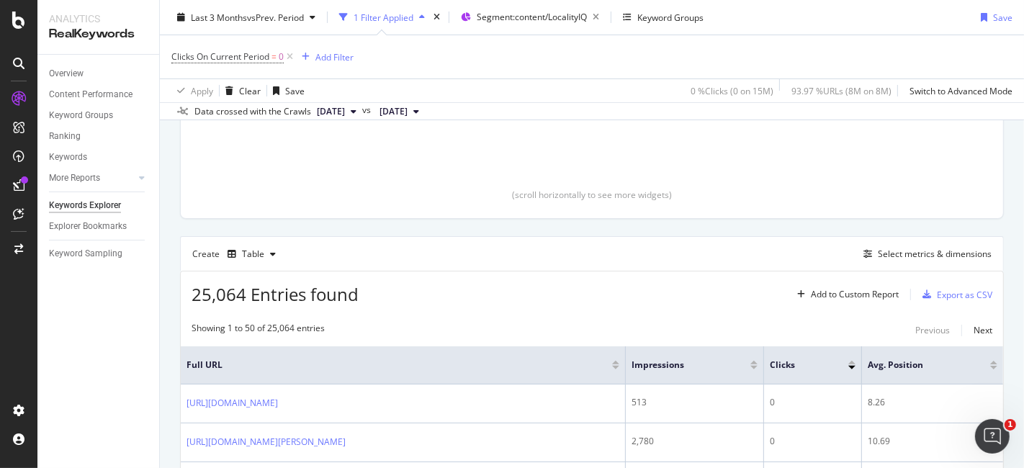
click at [882, 52] on div "Clicks On Current Period = 0 Add Filter" at bounding box center [591, 56] width 841 height 43
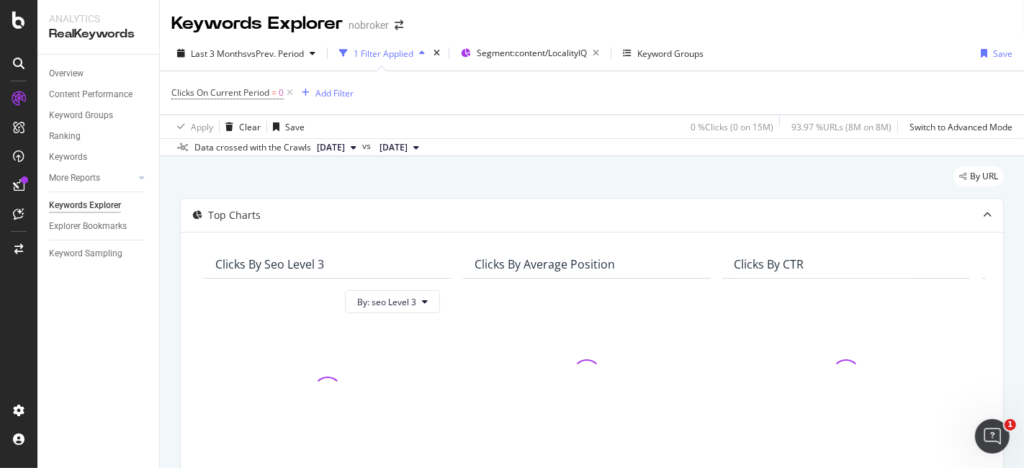
click at [501, 108] on div "Clicks On Current Period = 0 Add Filter" at bounding box center [591, 92] width 841 height 43
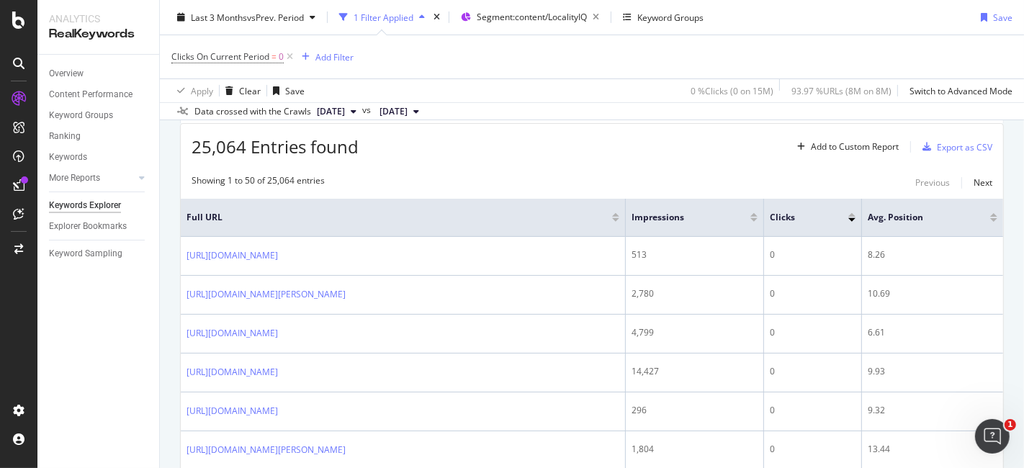
scroll to position [373, 0]
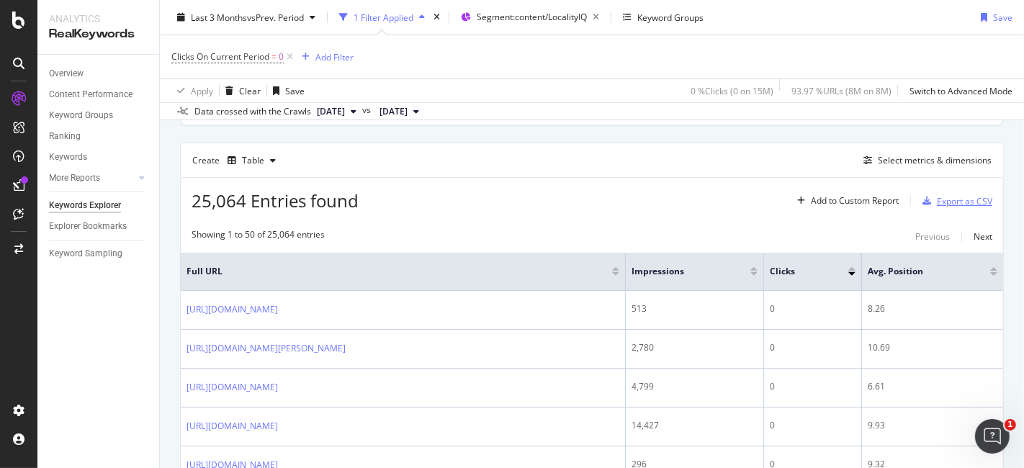
click at [937, 201] on div "Export as CSV" at bounding box center [964, 201] width 55 height 12
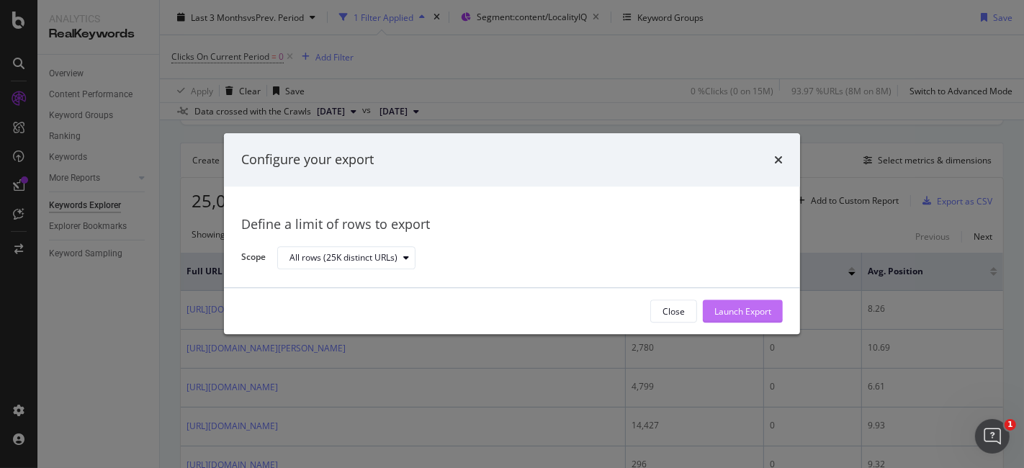
click at [747, 308] on div "Launch Export" at bounding box center [743, 311] width 57 height 12
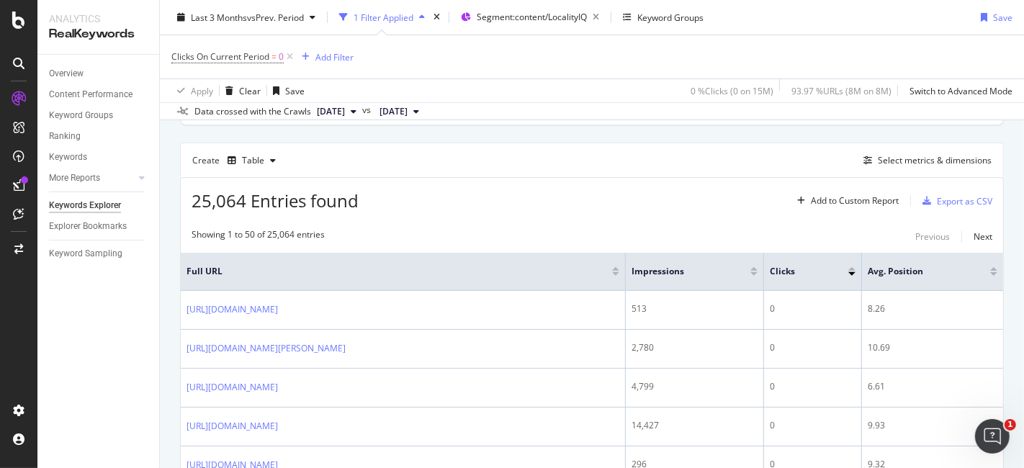
click at [573, 73] on div "Clicks On Current Period = 0 Add Filter" at bounding box center [591, 56] width 841 height 43
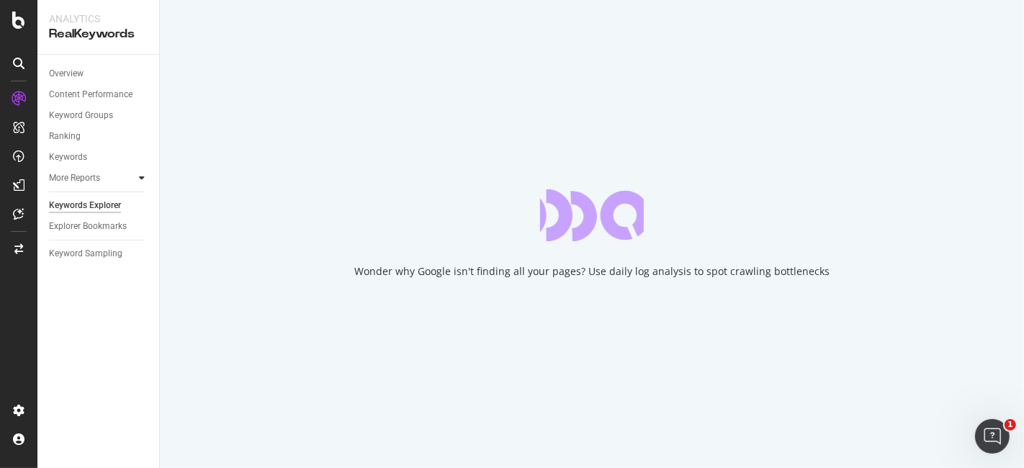
click at [143, 179] on icon at bounding box center [142, 178] width 6 height 9
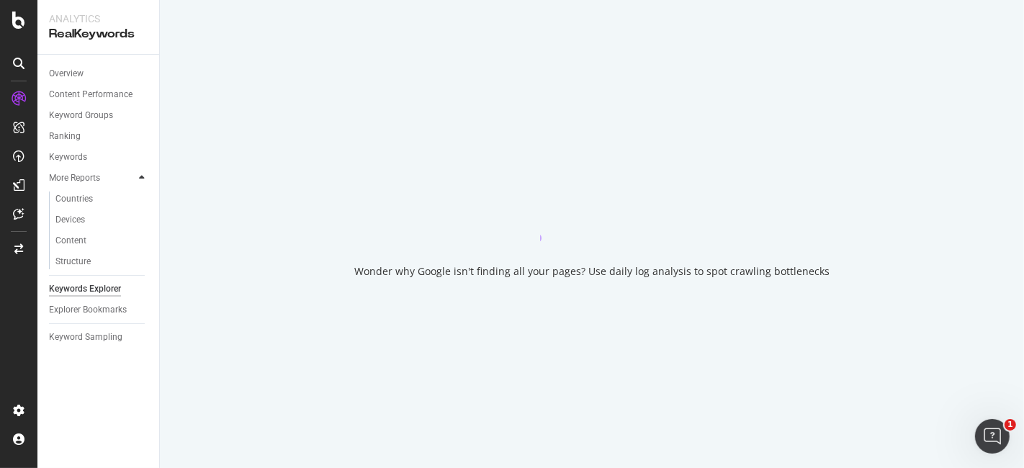
click at [143, 179] on icon at bounding box center [142, 178] width 6 height 9
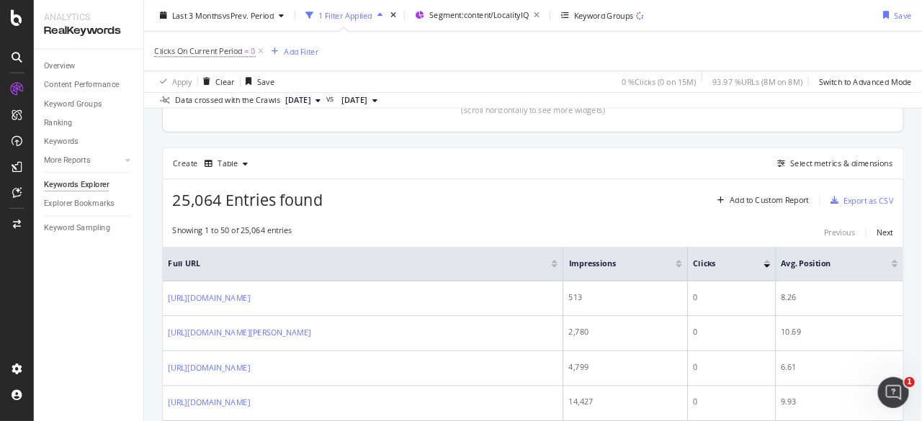
scroll to position [400, 0]
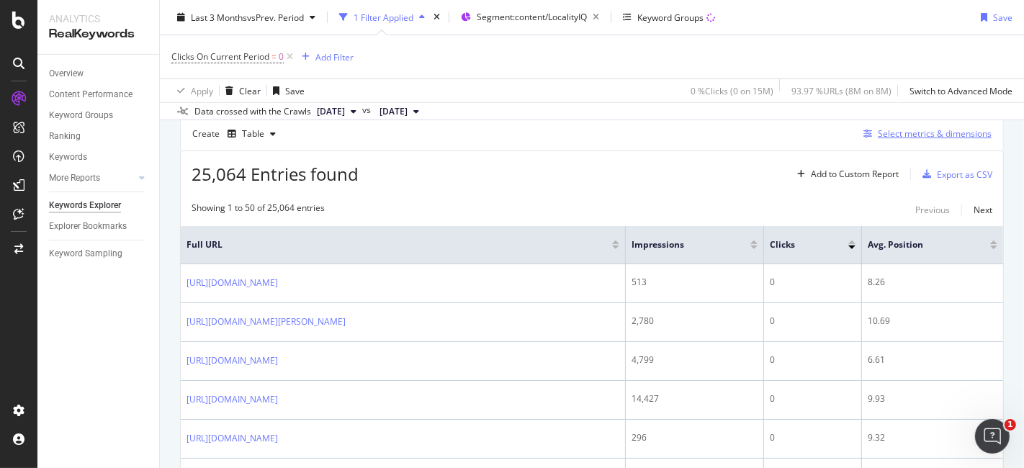
click at [902, 132] on div "Select metrics & dimensions" at bounding box center [935, 134] width 114 height 12
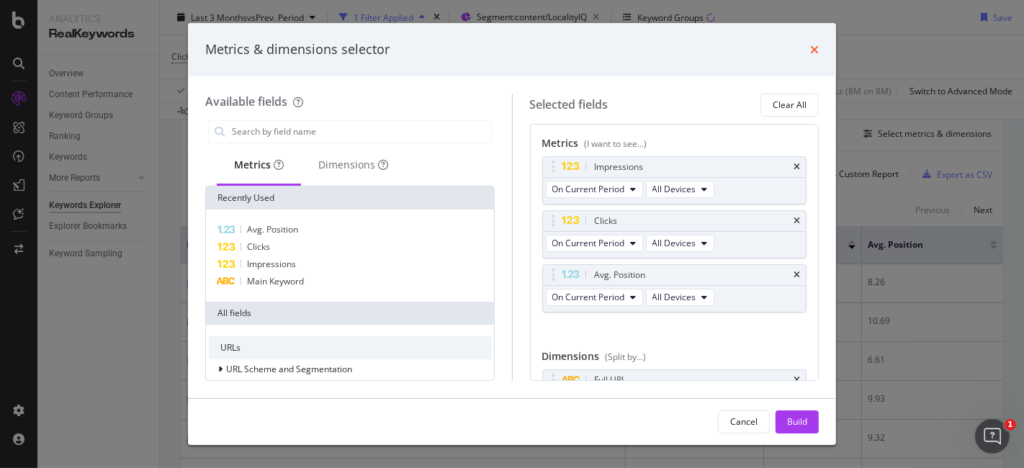
click at [817, 51] on icon "times" at bounding box center [815, 50] width 9 height 12
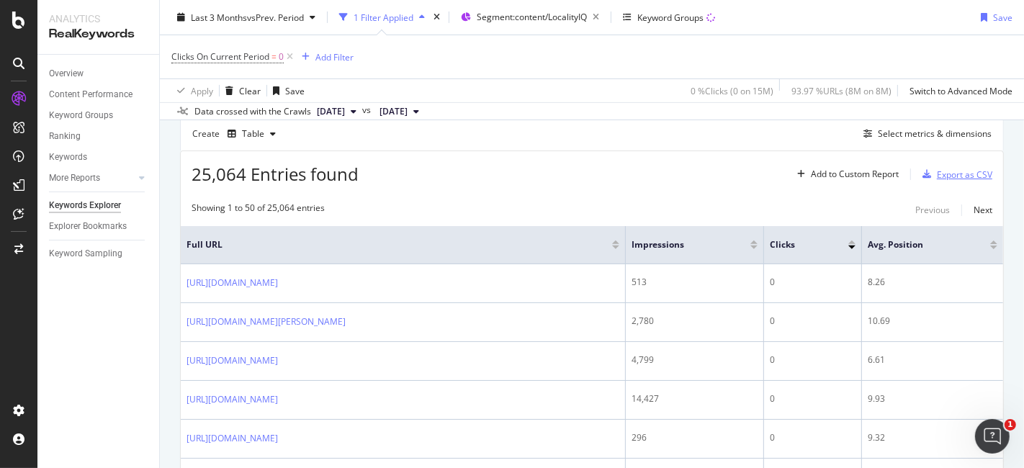
click at [937, 170] on div "Export as CSV" at bounding box center [964, 175] width 55 height 12
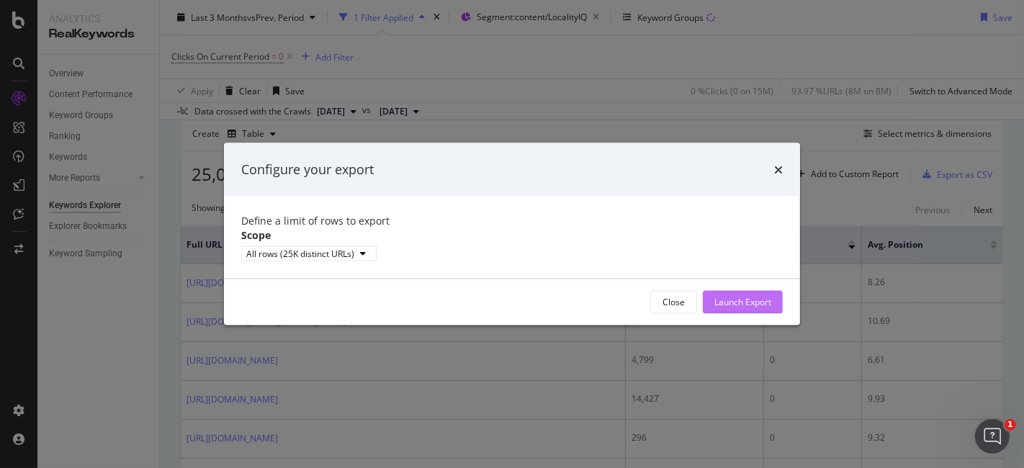
click at [720, 308] on div "Launch Export" at bounding box center [743, 302] width 57 height 12
